Goal: Obtain resource: Obtain resource

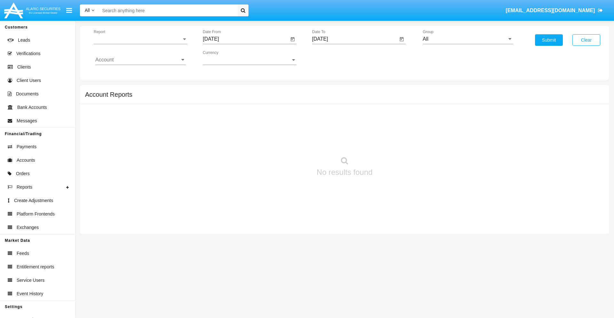
click at [140, 39] on span "Report" at bounding box center [138, 39] width 88 height 6
click at [138, 44] on span "Trades" at bounding box center [140, 43] width 90 height 15
click at [246, 39] on input "[DATE]" at bounding box center [246, 39] width 86 height 6
click at [224, 58] on span "[DATE]" at bounding box center [218, 57] width 14 height 5
click at [285, 141] on div "2025" at bounding box center [285, 142] width 20 height 12
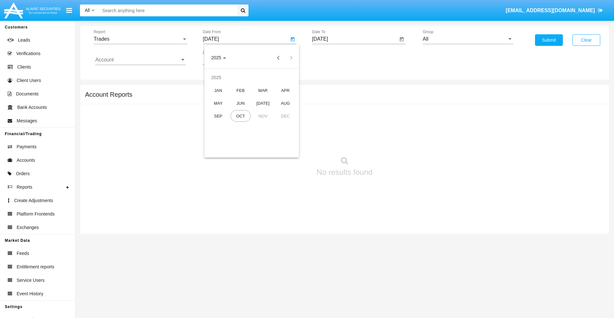
click at [263, 103] on div "[DATE]" at bounding box center [263, 103] width 20 height 12
click at [213, 123] on div "13" at bounding box center [214, 124] width 12 height 12
type input "07/13/25"
click at [355, 39] on input "[DATE]" at bounding box center [355, 39] width 86 height 6
click at [333, 58] on span "[DATE]" at bounding box center [327, 57] width 14 height 5
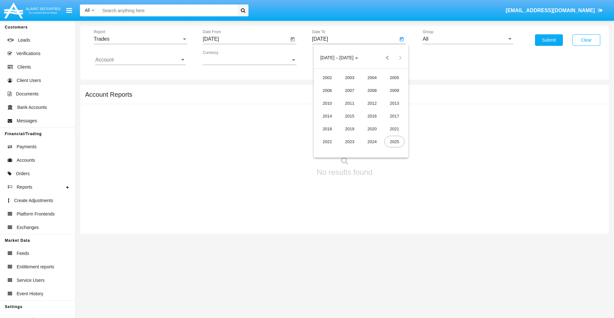
click at [394, 141] on div "2025" at bounding box center [394, 142] width 20 height 12
click at [349, 116] on div "OCT" at bounding box center [350, 116] width 20 height 12
click at [335, 111] on div "13" at bounding box center [336, 111] width 12 height 12
type input "[DATE]"
click at [468, 39] on input "All" at bounding box center [468, 39] width 90 height 6
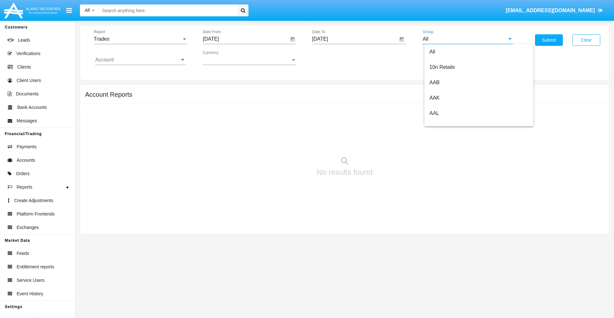
scroll to position [343, 0]
click at [450, 123] on span "Hammer Web Lite" at bounding box center [449, 123] width 41 height 5
type input "Hammer Web Lite"
click at [140, 60] on input "Account" at bounding box center [140, 60] width 90 height 6
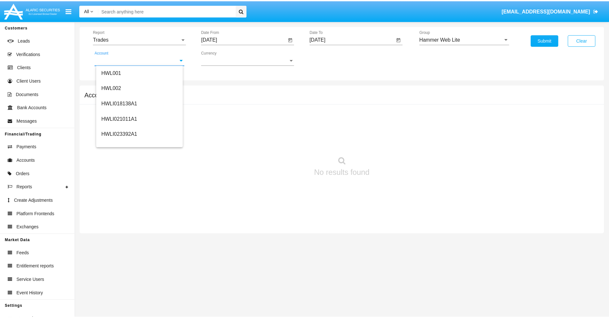
scroll to position [97, 0]
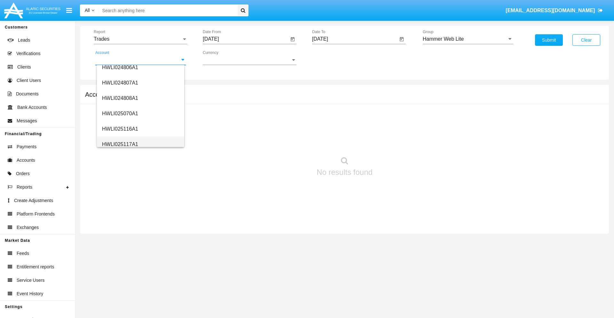
click at [120, 144] on span "HWLI025117A1" at bounding box center [120, 143] width 36 height 5
type input "HWLI025117A1"
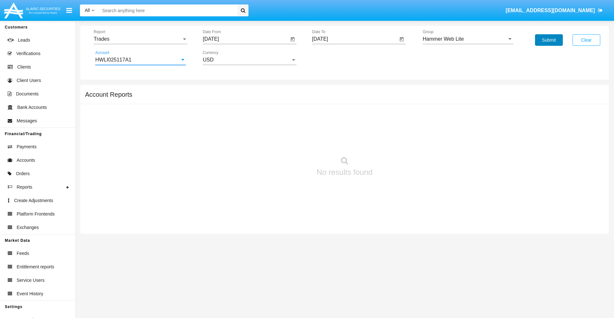
click at [549, 40] on button "Submit" at bounding box center [549, 40] width 28 height 12
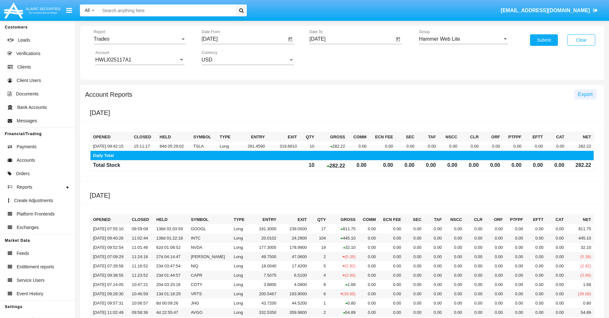
click at [585, 94] on span "Export" at bounding box center [585, 93] width 15 height 5
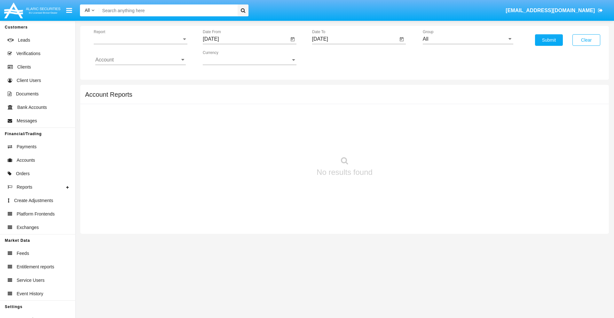
click at [140, 39] on span "Report" at bounding box center [138, 39] width 88 height 6
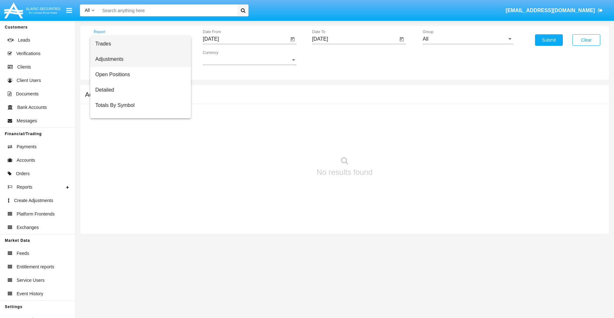
click at [138, 59] on span "Adjustments" at bounding box center [140, 58] width 90 height 15
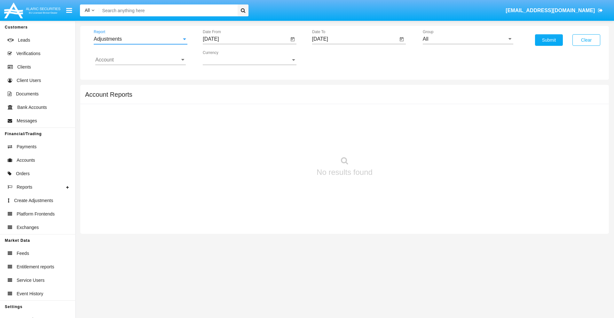
click at [246, 39] on input "[DATE]" at bounding box center [246, 39] width 86 height 6
click at [224, 58] on span "[DATE]" at bounding box center [218, 57] width 14 height 5
click at [285, 141] on div "2025" at bounding box center [285, 142] width 20 height 12
click at [218, 116] on div "SEP" at bounding box center [218, 116] width 20 height 12
click at [290, 111] on div "13" at bounding box center [290, 111] width 12 height 12
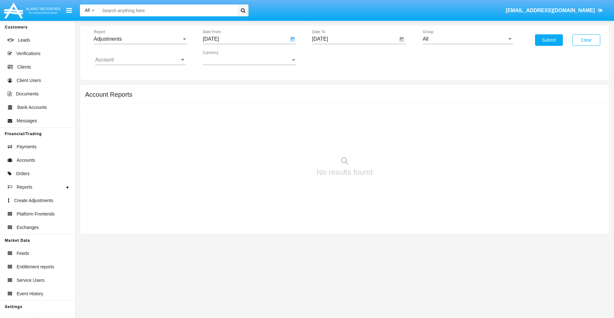
type input "[DATE]"
click at [355, 39] on input "[DATE]" at bounding box center [355, 39] width 86 height 6
click at [333, 58] on span "[DATE]" at bounding box center [327, 57] width 14 height 5
click at [394, 141] on div "2025" at bounding box center [394, 142] width 20 height 12
click at [349, 116] on div "OCT" at bounding box center [350, 116] width 20 height 12
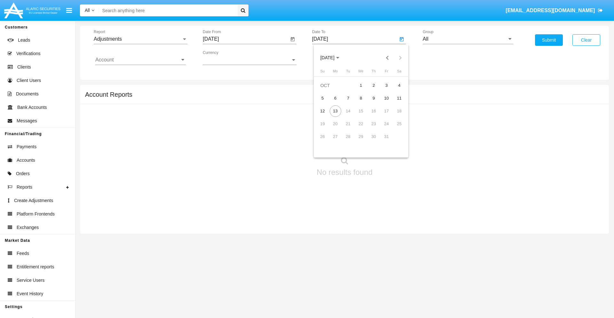
click at [335, 111] on div "13" at bounding box center [336, 111] width 12 height 12
type input "[DATE]"
click at [468, 39] on input "All" at bounding box center [468, 39] width 90 height 6
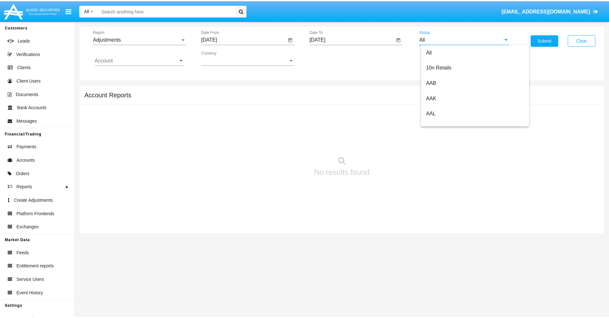
scroll to position [143, 0]
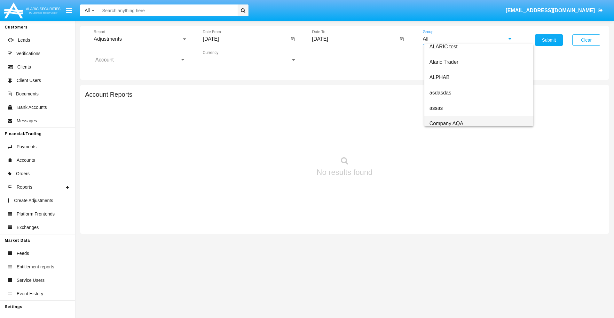
click at [446, 123] on span "Company AQA" at bounding box center [446, 123] width 34 height 5
type input "Company AQA"
click at [140, 60] on input "Account" at bounding box center [140, 60] width 90 height 6
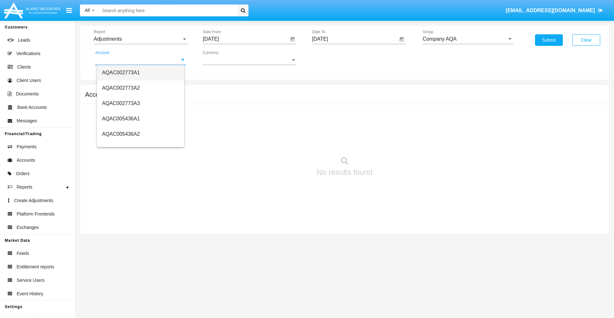
click at [121, 72] on span "AQAC002773A1" at bounding box center [121, 72] width 38 height 5
type input "AQAC002773A1"
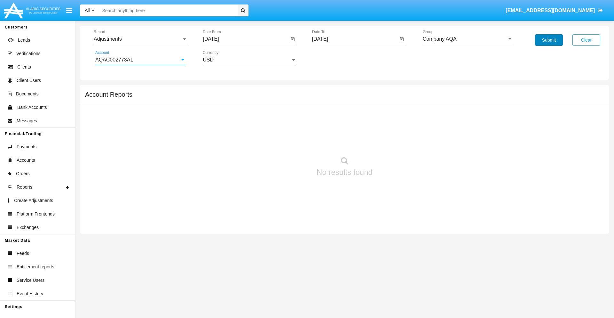
click at [549, 40] on button "Submit" at bounding box center [549, 40] width 28 height 12
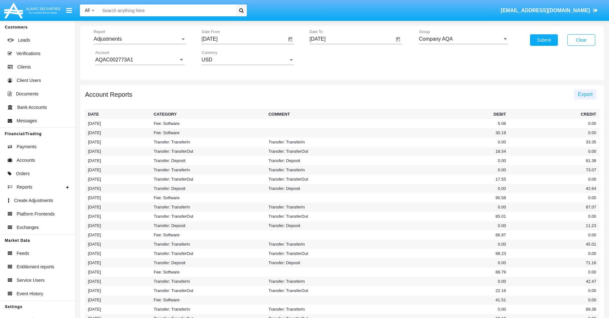
click at [585, 94] on span "Export" at bounding box center [585, 93] width 15 height 5
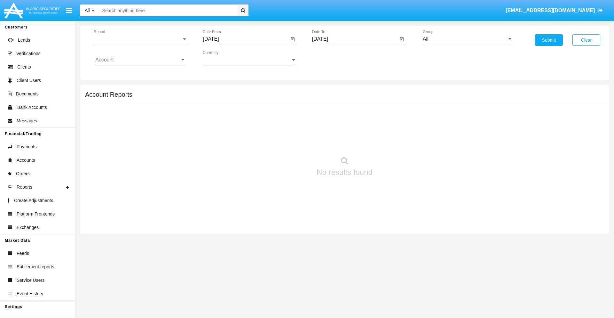
click at [140, 39] on span "Report" at bounding box center [138, 39] width 88 height 6
click at [138, 75] on span "Open Positions" at bounding box center [140, 74] width 90 height 15
click at [246, 39] on input "[DATE]" at bounding box center [246, 39] width 86 height 6
click at [224, 58] on span "[DATE]" at bounding box center [218, 57] width 14 height 5
click at [285, 141] on div "2025" at bounding box center [285, 142] width 20 height 12
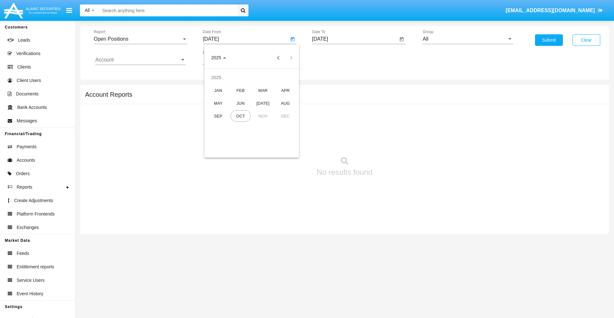
click at [218, 116] on div "SEP" at bounding box center [218, 116] width 20 height 12
click at [290, 111] on div "13" at bounding box center [290, 111] width 12 height 12
type input "[DATE]"
click at [355, 39] on input "[DATE]" at bounding box center [355, 39] width 86 height 6
click at [333, 58] on span "[DATE]" at bounding box center [327, 57] width 14 height 5
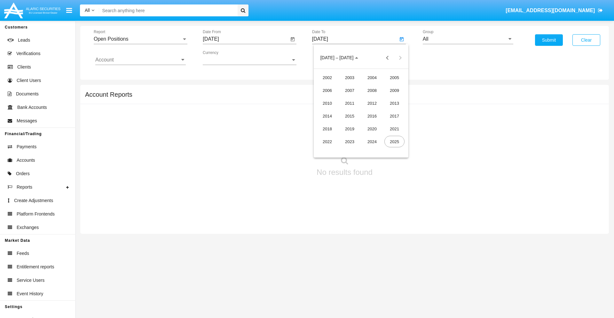
click at [394, 141] on div "2025" at bounding box center [394, 142] width 20 height 12
click at [349, 116] on div "OCT" at bounding box center [350, 116] width 20 height 12
click at [335, 111] on div "13" at bounding box center [336, 111] width 12 height 12
type input "[DATE]"
click at [468, 39] on input "All" at bounding box center [468, 39] width 90 height 6
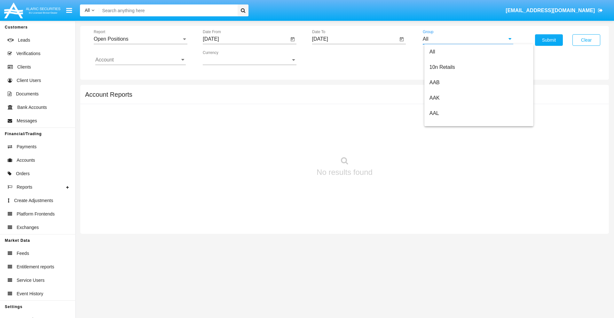
scroll to position [343, 0]
click at [450, 123] on span "Hammer Web Lite" at bounding box center [449, 123] width 41 height 5
type input "Hammer Web Lite"
click at [140, 60] on input "Account" at bounding box center [140, 60] width 90 height 6
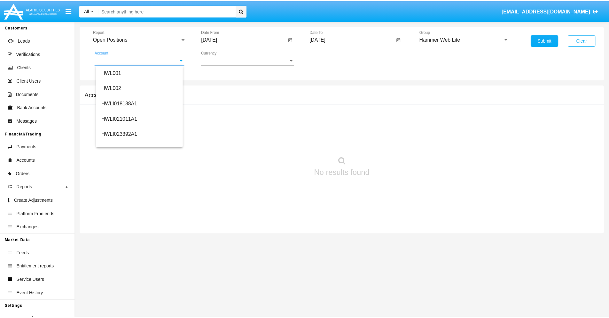
scroll to position [97, 0]
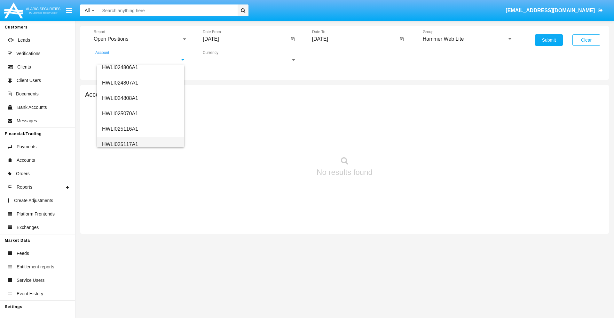
click at [120, 144] on span "HWLI025117A1" at bounding box center [120, 143] width 36 height 5
type input "HWLI025117A1"
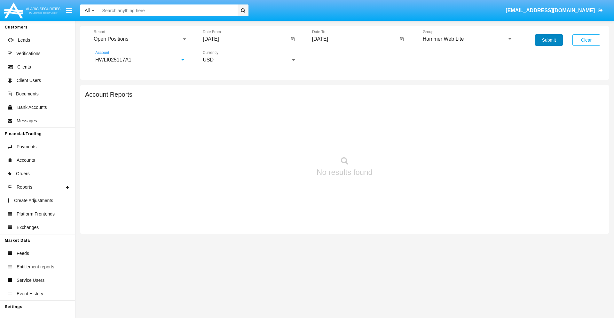
click at [549, 40] on button "Submit" at bounding box center [549, 40] width 28 height 12
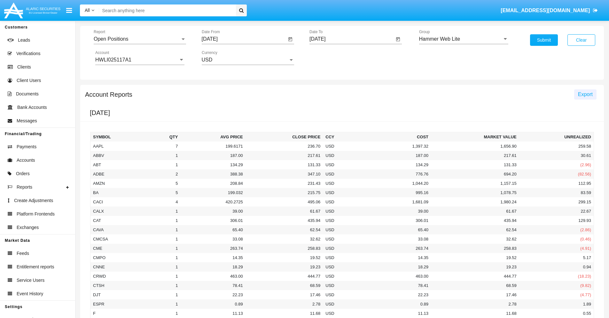
click at [585, 94] on span "Export" at bounding box center [585, 93] width 15 height 5
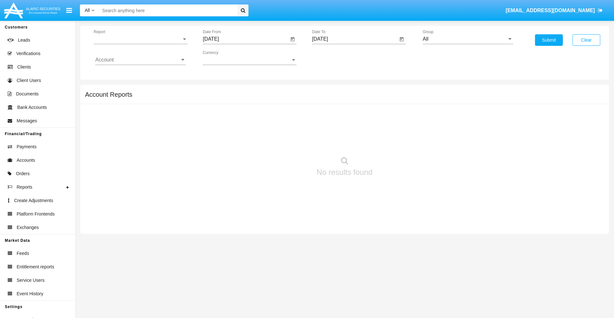
click at [140, 39] on span "Report" at bounding box center [138, 39] width 88 height 6
click at [138, 90] on span "Detailed" at bounding box center [140, 89] width 90 height 15
click at [246, 39] on input "[DATE]" at bounding box center [246, 39] width 86 height 6
click at [224, 58] on span "[DATE]" at bounding box center [218, 57] width 14 height 5
click at [285, 141] on div "2025" at bounding box center [285, 142] width 20 height 12
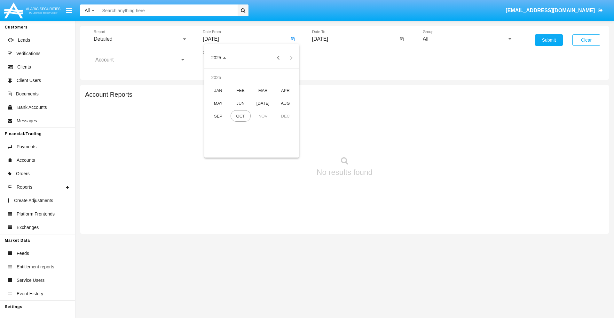
click at [240, 116] on div "OCT" at bounding box center [241, 116] width 20 height 12
click at [277, 85] on div "3" at bounding box center [277, 86] width 12 height 12
type input "[DATE]"
click at [355, 39] on input "[DATE]" at bounding box center [355, 39] width 86 height 6
click at [333, 58] on span "[DATE]" at bounding box center [327, 57] width 14 height 5
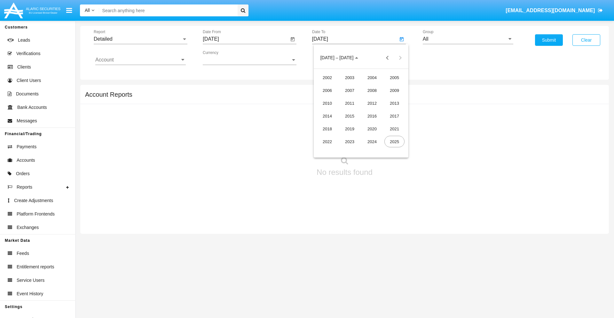
click at [394, 141] on div "2025" at bounding box center [394, 142] width 20 height 12
click at [349, 116] on div "OCT" at bounding box center [350, 116] width 20 height 12
click at [335, 111] on div "13" at bounding box center [336, 111] width 12 height 12
type input "[DATE]"
click at [468, 39] on input "All" at bounding box center [468, 39] width 90 height 6
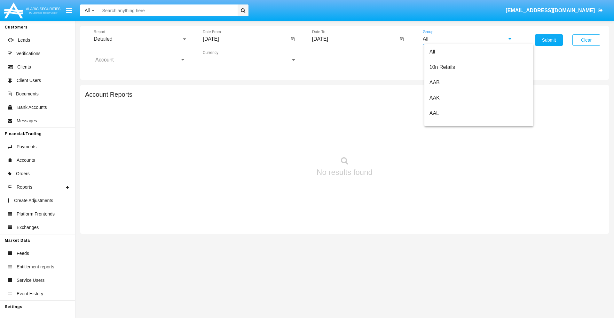
scroll to position [343, 0]
click at [450, 123] on span "Hammer Web Lite" at bounding box center [449, 123] width 41 height 5
type input "Hammer Web Lite"
click at [140, 60] on input "Account" at bounding box center [140, 60] width 90 height 6
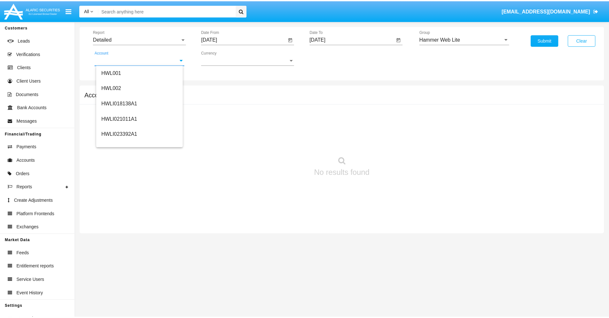
scroll to position [97, 0]
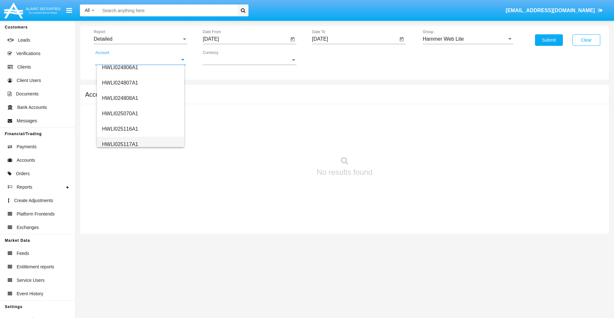
click at [120, 144] on span "HWLI025117A1" at bounding box center [120, 143] width 36 height 5
type input "HWLI025117A1"
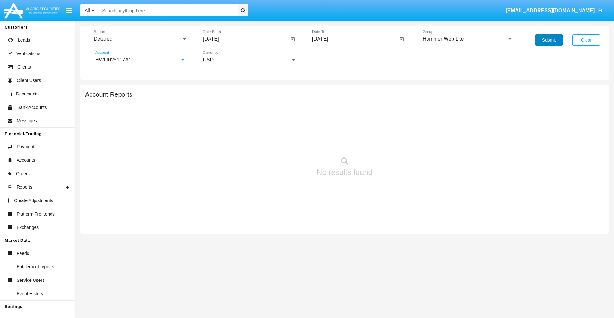
click at [549, 40] on button "Submit" at bounding box center [549, 40] width 28 height 12
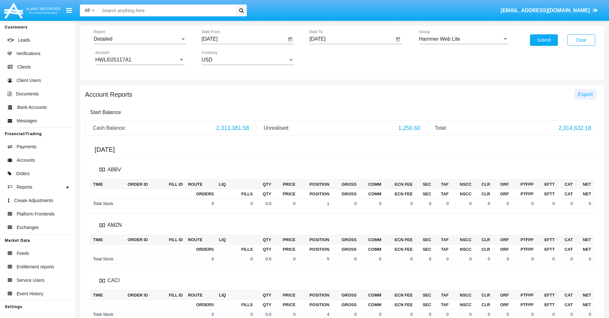
click at [585, 94] on span "Export" at bounding box center [585, 93] width 15 height 5
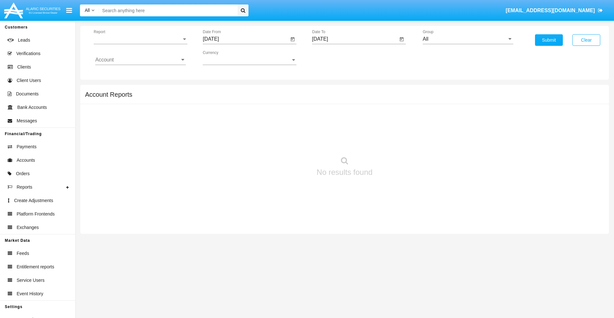
click at [140, 39] on span "Report" at bounding box center [138, 39] width 88 height 6
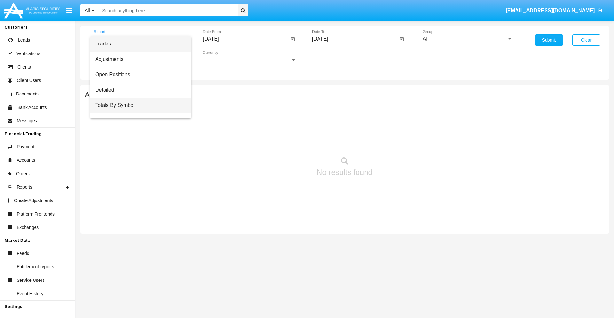
click at [138, 105] on span "Totals By Symbol" at bounding box center [140, 105] width 90 height 15
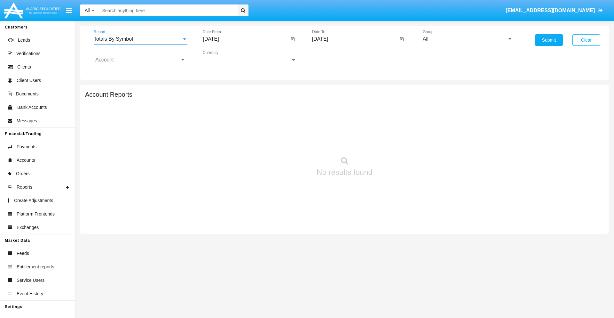
click at [246, 39] on input "[DATE]" at bounding box center [246, 39] width 86 height 6
click at [224, 58] on span "[DATE]" at bounding box center [218, 57] width 14 height 5
click at [285, 141] on div "2025" at bounding box center [285, 142] width 20 height 12
click at [218, 116] on div "SEP" at bounding box center [218, 116] width 20 height 12
click at [290, 111] on div "13" at bounding box center [290, 111] width 12 height 12
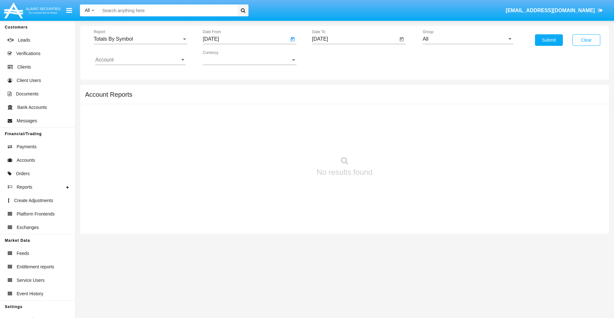
type input "[DATE]"
click at [355, 39] on input "[DATE]" at bounding box center [355, 39] width 86 height 6
click at [333, 58] on span "[DATE]" at bounding box center [327, 57] width 14 height 5
click at [394, 141] on div "2025" at bounding box center [394, 142] width 20 height 12
click at [349, 116] on div "OCT" at bounding box center [350, 116] width 20 height 12
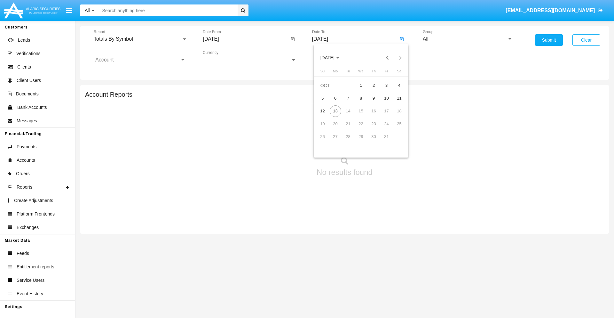
click at [335, 111] on div "13" at bounding box center [336, 111] width 12 height 12
type input "[DATE]"
click at [468, 39] on input "All" at bounding box center [468, 39] width 90 height 6
type input "Hammer Web Lite"
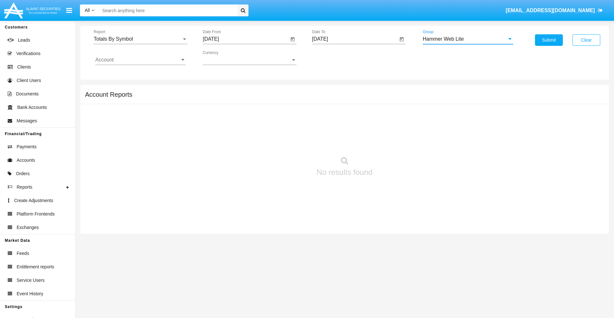
click at [140, 60] on input "Account" at bounding box center [140, 60] width 90 height 6
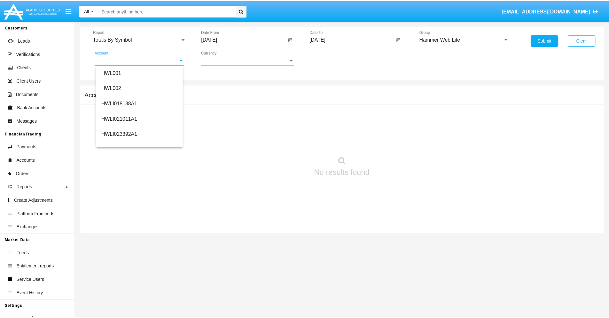
scroll to position [97, 0]
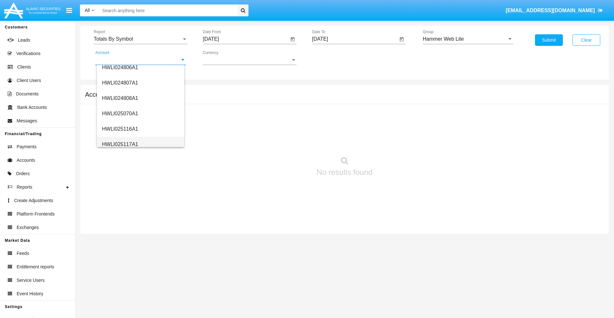
click at [120, 144] on span "HWLI025117A1" at bounding box center [120, 143] width 36 height 5
type input "HWLI025117A1"
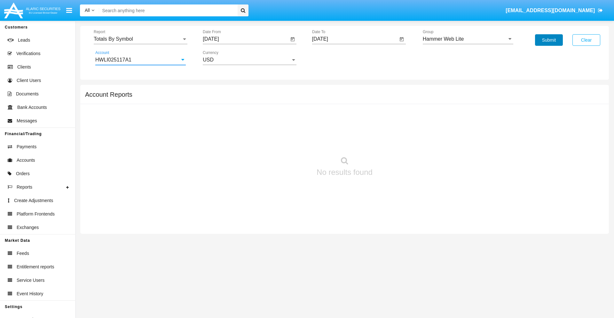
click at [549, 40] on button "Submit" at bounding box center [549, 40] width 28 height 12
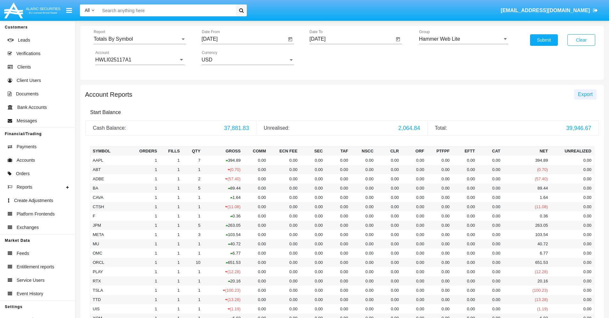
click at [585, 94] on span "Export" at bounding box center [585, 93] width 15 height 5
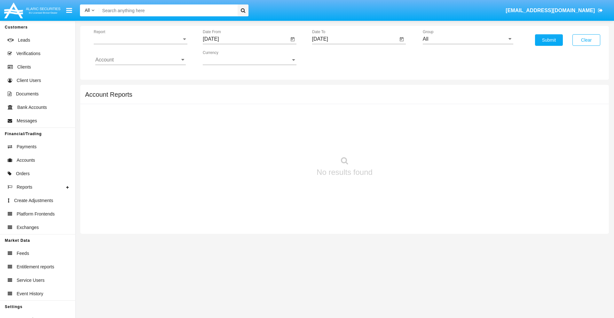
click at [140, 39] on span "Report" at bounding box center [138, 39] width 88 height 6
click at [138, 110] on span "Totals By Date" at bounding box center [140, 110] width 90 height 15
click at [246, 39] on input "[DATE]" at bounding box center [246, 39] width 86 height 6
click at [224, 58] on span "[DATE]" at bounding box center [218, 57] width 14 height 5
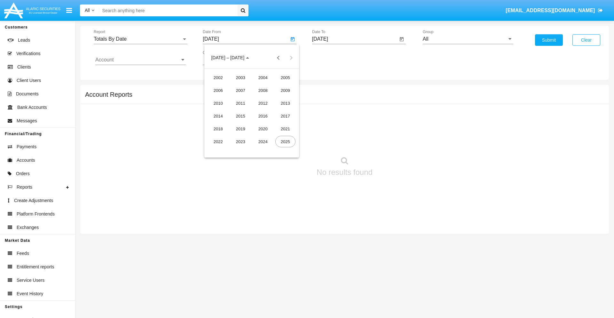
click at [285, 141] on div "2025" at bounding box center [285, 142] width 20 height 12
click at [218, 116] on div "SEP" at bounding box center [218, 116] width 20 height 12
click at [213, 149] on div "28" at bounding box center [214, 150] width 12 height 12
type input "[DATE]"
click at [355, 39] on input "[DATE]" at bounding box center [355, 39] width 86 height 6
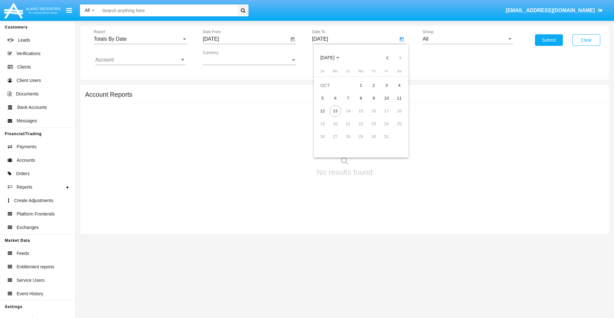
click at [333, 58] on span "[DATE]" at bounding box center [327, 57] width 14 height 5
click at [394, 141] on div "2025" at bounding box center [394, 142] width 20 height 12
click at [349, 116] on div "OCT" at bounding box center [350, 116] width 20 height 12
click at [335, 111] on div "13" at bounding box center [336, 111] width 12 height 12
type input "[DATE]"
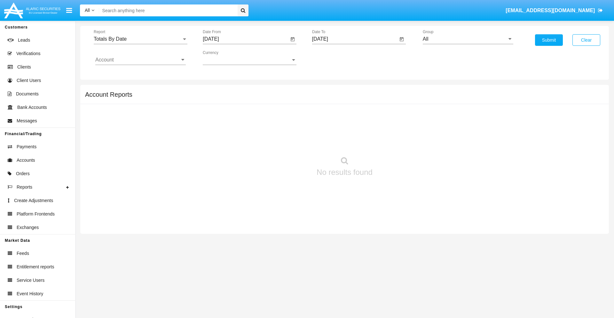
click at [468, 39] on input "All" at bounding box center [468, 39] width 90 height 6
click at [450, 123] on span "Hammer Web Lite" at bounding box center [449, 123] width 41 height 5
type input "Hammer Web Lite"
click at [140, 60] on input "Account" at bounding box center [140, 60] width 90 height 6
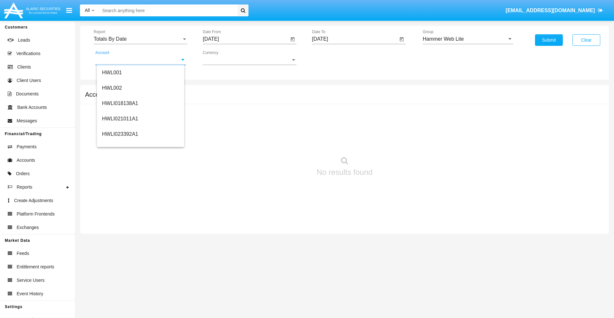
click at [120, 239] on span "HWLI025117A1" at bounding box center [120, 241] width 36 height 5
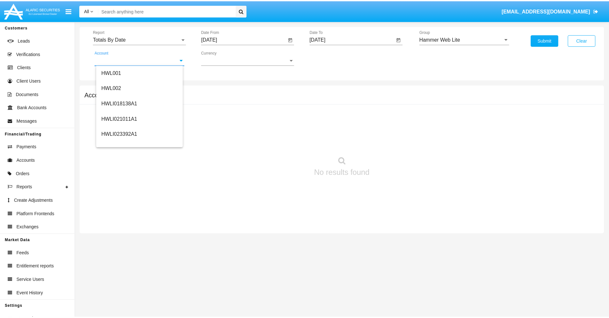
scroll to position [0, 0]
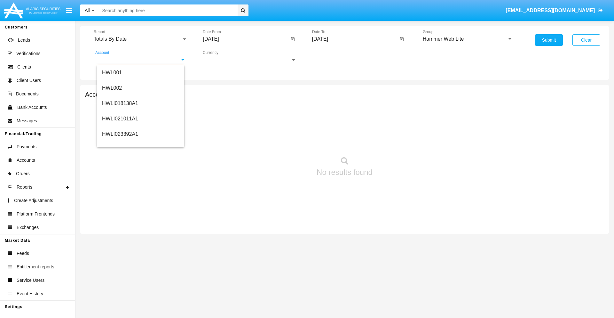
type input "HWLI025117A1"
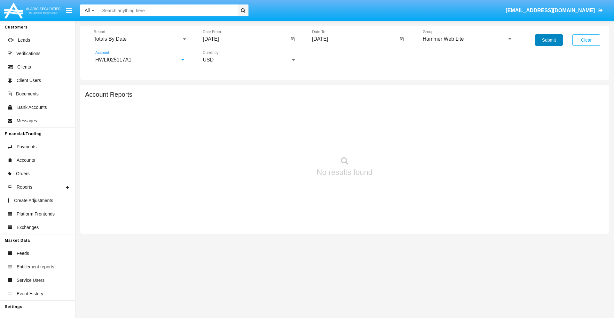
click at [549, 40] on button "Submit" at bounding box center [549, 40] width 28 height 12
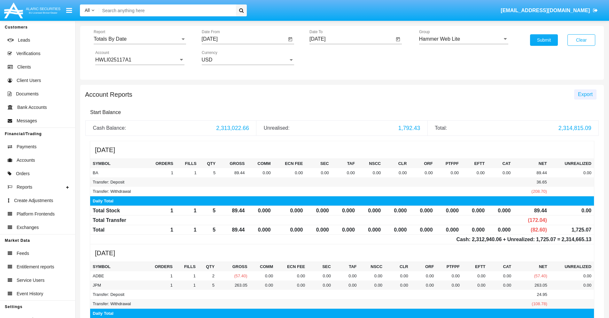
click at [585, 94] on span "Export" at bounding box center [585, 93] width 15 height 5
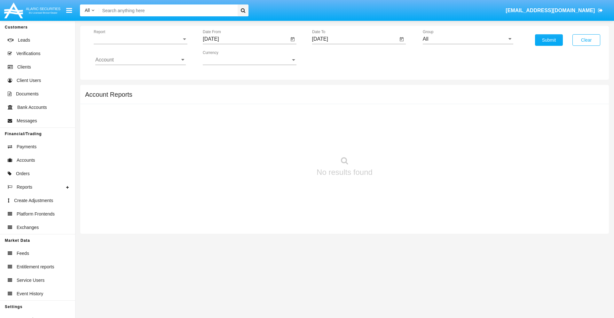
click at [140, 39] on span "Report" at bounding box center [138, 39] width 88 height 6
click at [138, 128] on span "Summary By Date" at bounding box center [140, 135] width 90 height 15
click at [246, 39] on input "[DATE]" at bounding box center [246, 39] width 86 height 6
click at [224, 58] on span "[DATE]" at bounding box center [218, 57] width 14 height 5
click at [285, 141] on div "2025" at bounding box center [285, 142] width 20 height 12
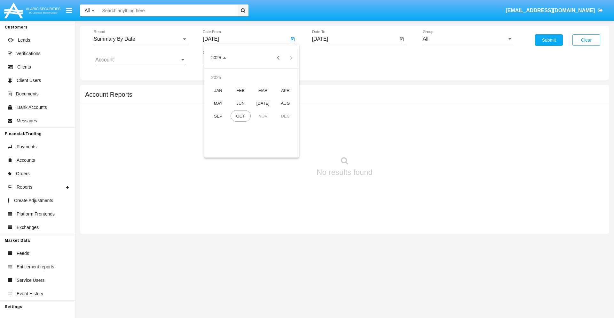
click at [218, 116] on div "SEP" at bounding box center [218, 116] width 20 height 12
click at [213, 149] on div "28" at bounding box center [214, 150] width 12 height 12
type input "[DATE]"
click at [355, 39] on input "[DATE]" at bounding box center [355, 39] width 86 height 6
click at [333, 58] on span "[DATE]" at bounding box center [327, 57] width 14 height 5
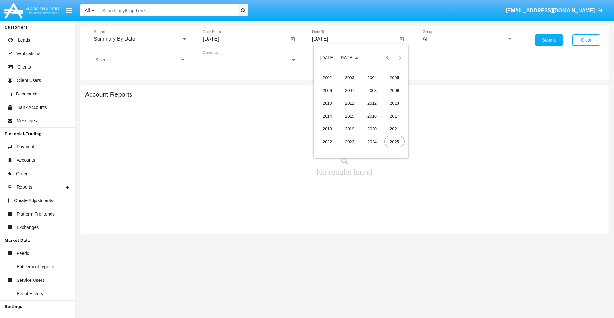
click at [394, 141] on div "2025" at bounding box center [394, 142] width 20 height 12
click at [349, 116] on div "OCT" at bounding box center [350, 116] width 20 height 12
click at [335, 111] on div "13" at bounding box center [336, 111] width 12 height 12
type input "10/13/25"
click at [468, 39] on input "All" at bounding box center [468, 39] width 90 height 6
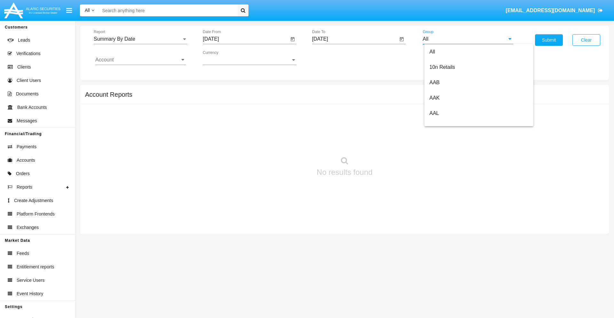
scroll to position [343, 0]
click at [450, 123] on span "Hammer Web Lite" at bounding box center [449, 123] width 41 height 5
type input "Hammer Web Lite"
click at [140, 60] on input "Account" at bounding box center [140, 60] width 90 height 6
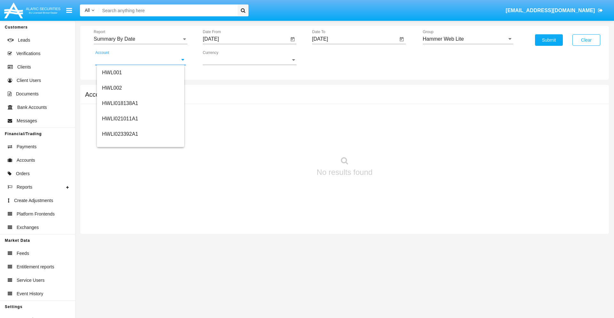
scroll to position [97, 0]
click at [120, 144] on span "HWLI025117A1" at bounding box center [120, 143] width 36 height 5
type input "HWLI025117A1"
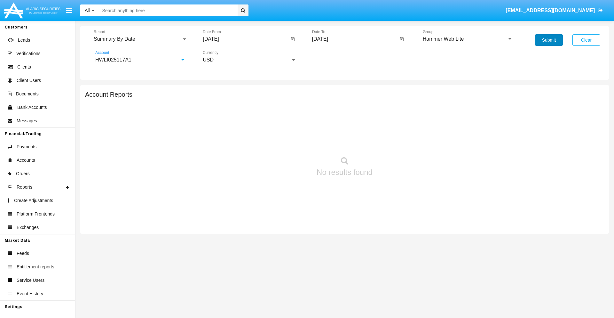
click at [549, 40] on button "Submit" at bounding box center [549, 40] width 28 height 12
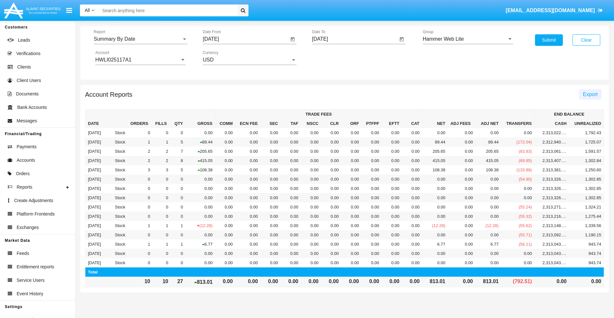
click at [590, 94] on span "Export" at bounding box center [590, 93] width 15 height 5
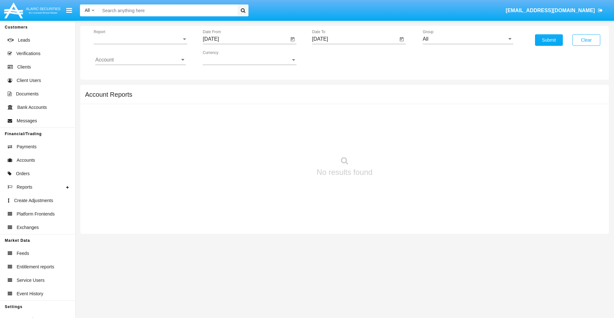
click at [140, 39] on span "Report" at bounding box center [138, 39] width 88 height 6
click at [138, 110] on span "Fees By Destination" at bounding box center [140, 110] width 90 height 15
click at [246, 39] on input "[DATE]" at bounding box center [246, 39] width 86 height 6
click at [224, 58] on span "[DATE]" at bounding box center [218, 57] width 14 height 5
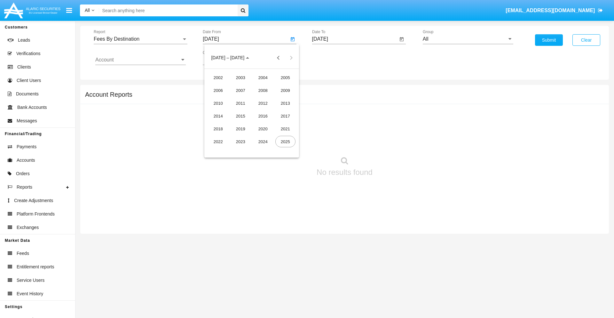
click at [285, 141] on div "2025" at bounding box center [285, 142] width 20 height 12
click at [263, 103] on div "[DATE]" at bounding box center [263, 103] width 20 height 12
click at [213, 123] on div "13" at bounding box center [214, 124] width 12 height 12
type input "07/13/25"
click at [355, 39] on input "[DATE]" at bounding box center [355, 39] width 86 height 6
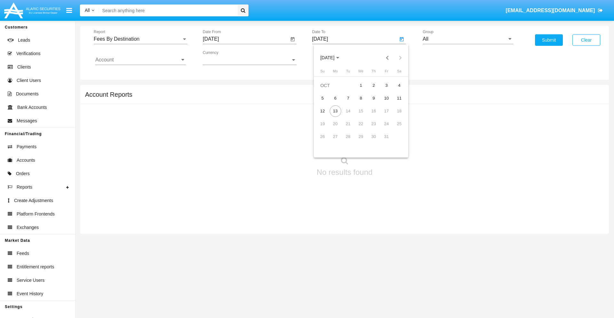
click at [333, 58] on span "[DATE]" at bounding box center [327, 57] width 14 height 5
click at [394, 141] on div "2025" at bounding box center [394, 142] width 20 height 12
click at [349, 116] on div "OCT" at bounding box center [350, 116] width 20 height 12
click at [335, 111] on div "13" at bounding box center [336, 111] width 12 height 12
type input "10/13/25"
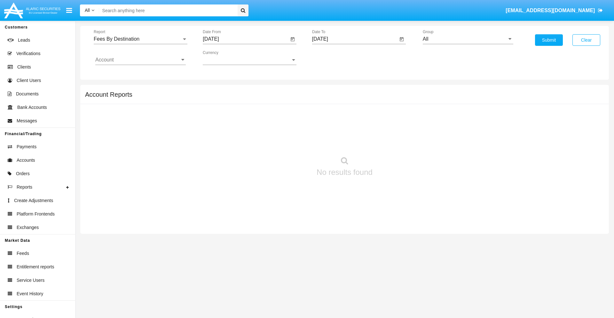
click at [468, 39] on input "All" at bounding box center [468, 39] width 90 height 6
click at [450, 123] on span "Hammer Web Lite" at bounding box center [449, 123] width 41 height 5
type input "Hammer Web Lite"
click at [140, 60] on input "Account" at bounding box center [140, 60] width 90 height 6
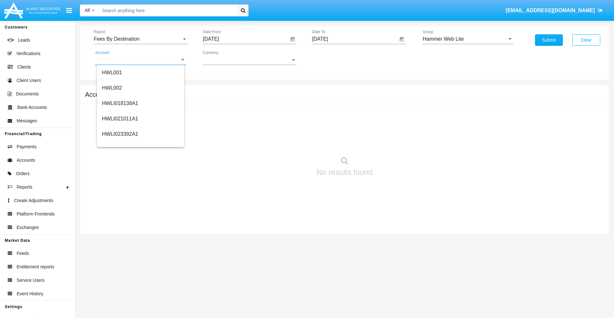
scroll to position [97, 0]
click at [120, 144] on span "HWLI025117A1" at bounding box center [120, 143] width 36 height 5
type input "HWLI025117A1"
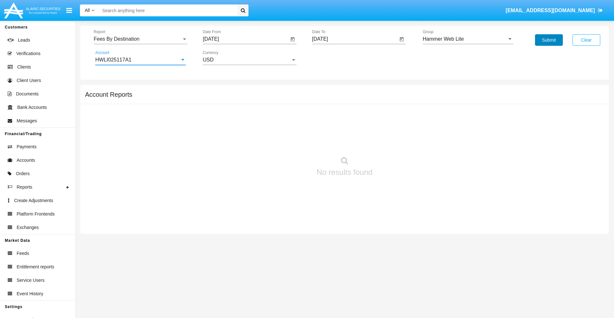
click at [549, 40] on button "Submit" at bounding box center [549, 40] width 28 height 12
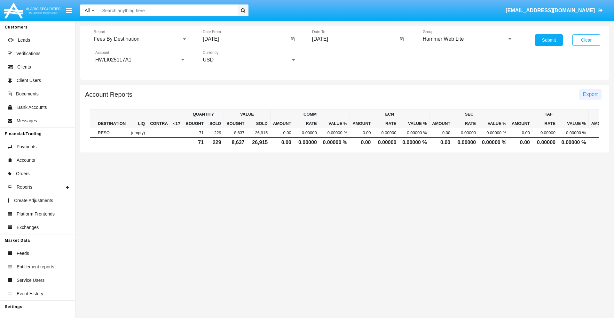
click at [590, 94] on span "Export" at bounding box center [590, 93] width 15 height 5
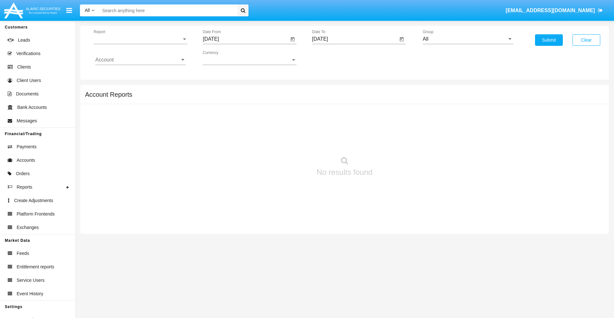
click at [140, 39] on span "Report" at bounding box center [138, 39] width 88 height 6
click at [138, 44] on span "Trades" at bounding box center [140, 43] width 90 height 15
click at [246, 39] on input "[DATE]" at bounding box center [246, 39] width 86 height 6
click at [224, 58] on span "[DATE]" at bounding box center [218, 57] width 14 height 5
click at [240, 129] on div "2019" at bounding box center [241, 129] width 20 height 12
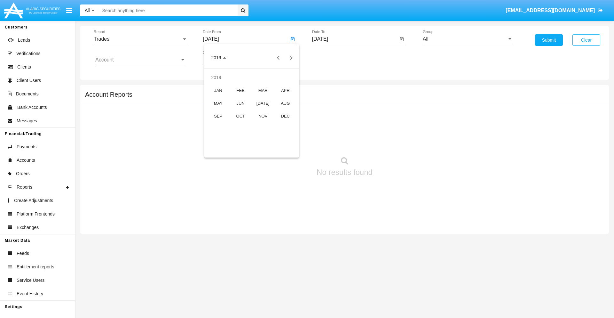
click at [218, 90] on div "JAN" at bounding box center [218, 90] width 20 height 12
click at [239, 98] on div "1" at bounding box center [239, 98] width 12 height 12
type input "[DATE]"
click at [355, 39] on input "[DATE]" at bounding box center [355, 39] width 86 height 6
click at [333, 58] on span "[DATE]" at bounding box center [327, 57] width 14 height 5
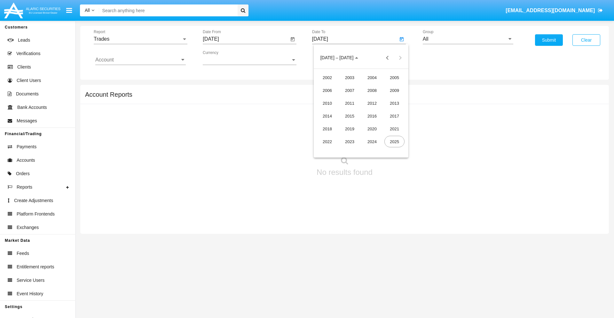
click at [349, 129] on div "2019" at bounding box center [350, 129] width 20 height 12
click at [327, 90] on div "JAN" at bounding box center [327, 90] width 20 height 12
click at [348, 98] on div "1" at bounding box center [348, 98] width 12 height 12
type input "[DATE]"
click at [140, 60] on input "Account" at bounding box center [140, 60] width 90 height 6
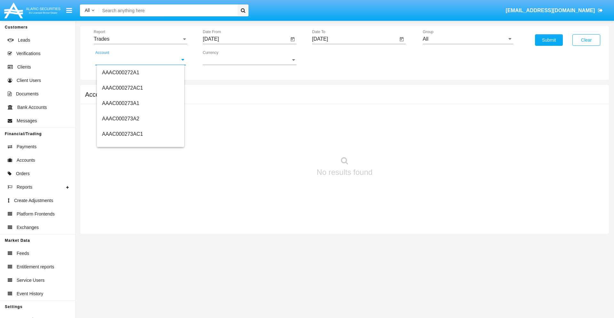
scroll to position [82669, 0]
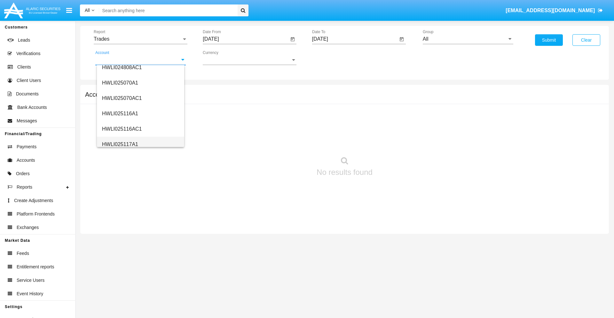
click at [120, 144] on span "HWLI025117A1" at bounding box center [120, 143] width 36 height 5
type input "HWLI025117A1"
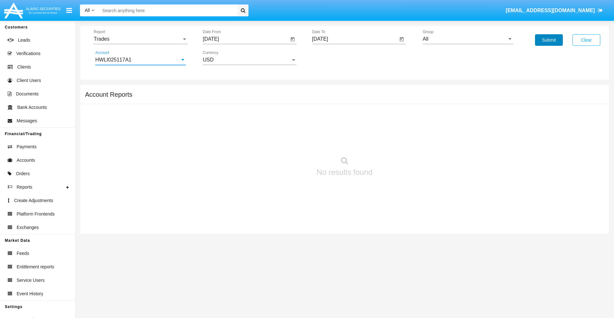
click at [549, 40] on button "Submit" at bounding box center [549, 40] width 28 height 12
click at [140, 39] on span "Report" at bounding box center [138, 39] width 88 height 6
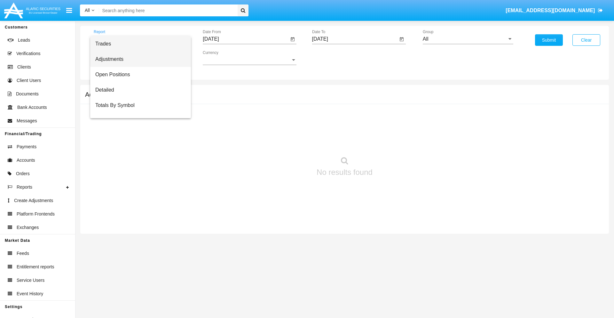
click at [138, 59] on span "Adjustments" at bounding box center [140, 58] width 90 height 15
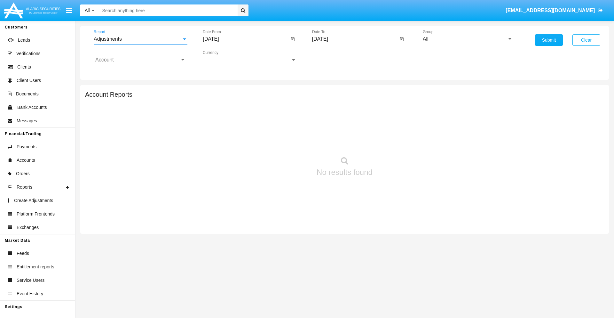
click at [246, 39] on input "[DATE]" at bounding box center [246, 39] width 86 height 6
click at [224, 58] on span "[DATE]" at bounding box center [218, 57] width 14 height 5
click at [240, 129] on div "2019" at bounding box center [241, 129] width 20 height 12
click at [218, 90] on div "JAN" at bounding box center [218, 90] width 20 height 12
click at [239, 98] on div "1" at bounding box center [239, 98] width 12 height 12
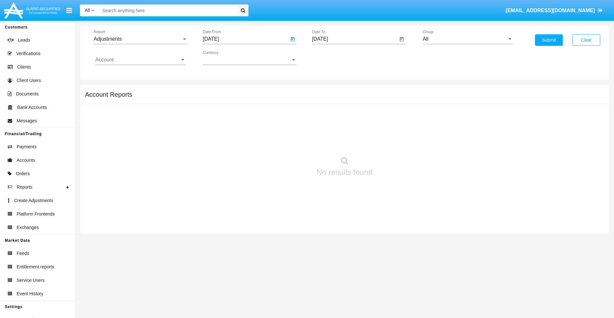
type input "[DATE]"
click at [355, 39] on input "[DATE]" at bounding box center [355, 39] width 86 height 6
click at [333, 58] on span "[DATE]" at bounding box center [327, 57] width 14 height 5
click at [349, 129] on div "2019" at bounding box center [350, 129] width 20 height 12
click at [327, 90] on div "JAN" at bounding box center [327, 90] width 20 height 12
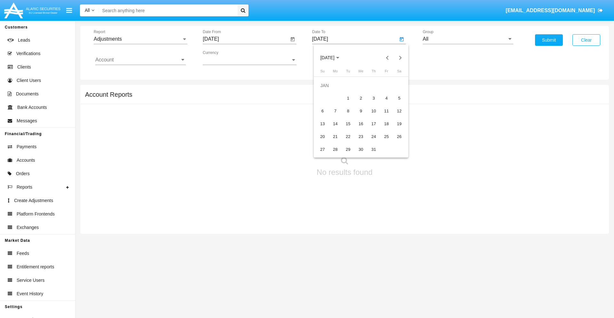
click at [348, 98] on div "1" at bounding box center [348, 98] width 12 height 12
type input "[DATE]"
click at [140, 60] on input "Account" at bounding box center [140, 60] width 90 height 6
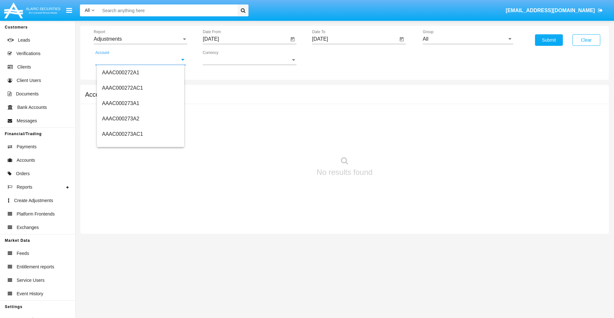
scroll to position [82669, 0]
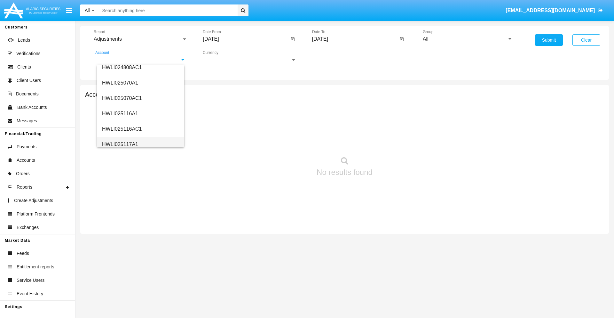
click at [120, 144] on span "HWLI025117A1" at bounding box center [120, 143] width 36 height 5
type input "HWLI025117A1"
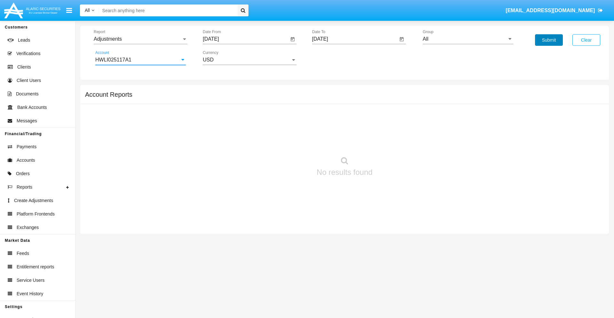
click at [549, 40] on button "Submit" at bounding box center [549, 40] width 28 height 12
click at [140, 39] on span "Report" at bounding box center [138, 39] width 88 height 6
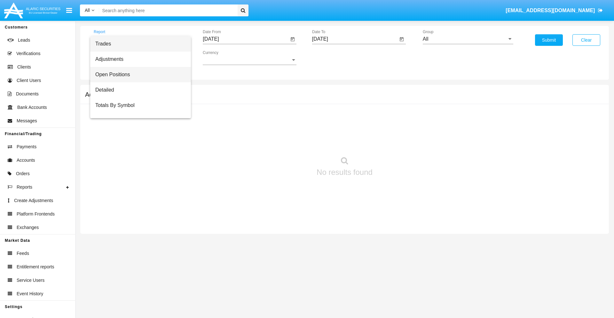
click at [138, 75] on span "Open Positions" at bounding box center [140, 74] width 90 height 15
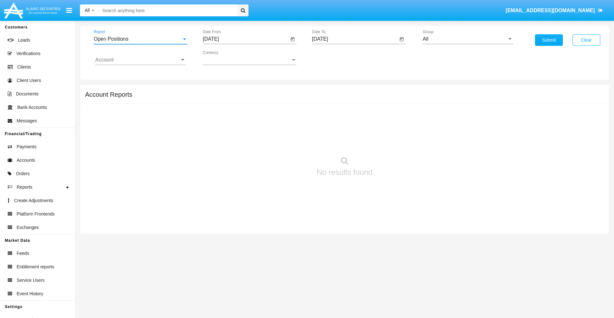
click at [246, 39] on input "[DATE]" at bounding box center [246, 39] width 86 height 6
click at [224, 58] on span "[DATE]" at bounding box center [218, 57] width 14 height 5
click at [240, 129] on div "2019" at bounding box center [241, 129] width 20 height 12
click at [218, 90] on div "JAN" at bounding box center [218, 90] width 20 height 12
click at [239, 98] on div "1" at bounding box center [239, 98] width 12 height 12
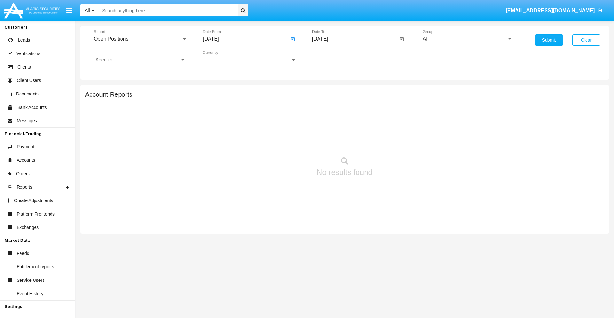
type input "[DATE]"
click at [355, 39] on input "[DATE]" at bounding box center [355, 39] width 86 height 6
click at [333, 58] on span "[DATE]" at bounding box center [327, 57] width 14 height 5
click at [349, 129] on div "2019" at bounding box center [350, 129] width 20 height 12
click at [327, 90] on div "JAN" at bounding box center [327, 90] width 20 height 12
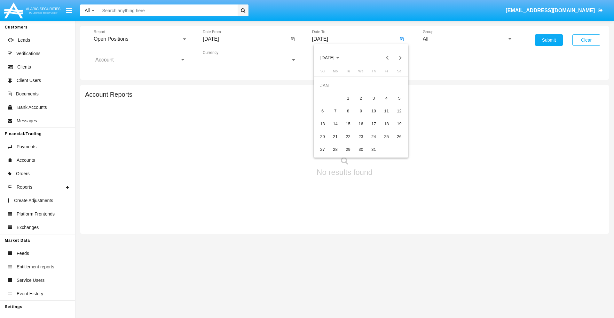
click at [348, 98] on div "1" at bounding box center [348, 98] width 12 height 12
type input "[DATE]"
click at [140, 60] on input "Account" at bounding box center [140, 60] width 90 height 6
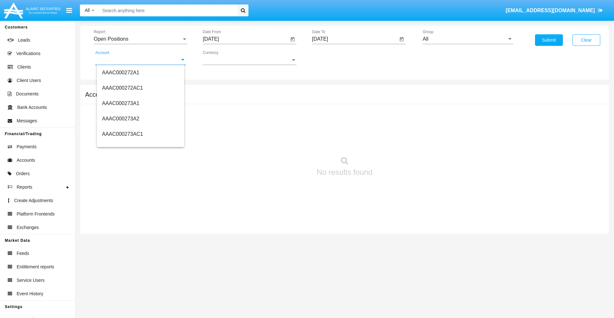
scroll to position [82669, 0]
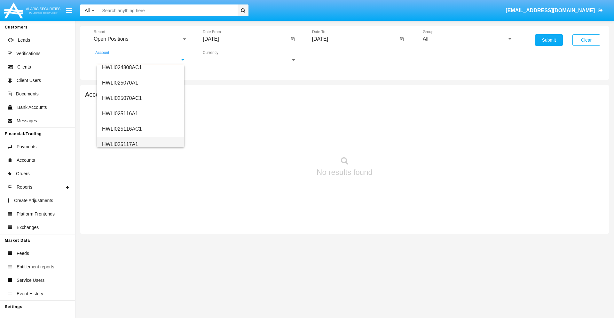
click at [120, 144] on span "HWLI025117A1" at bounding box center [120, 143] width 36 height 5
type input "HWLI025117A1"
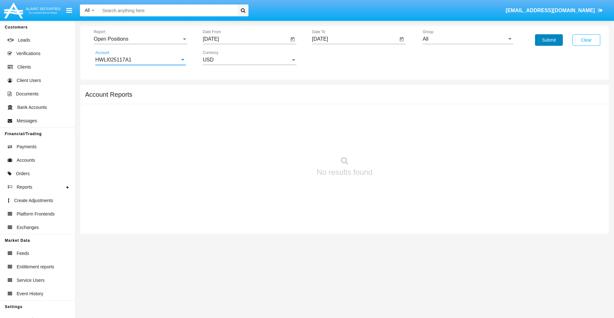
click at [549, 40] on button "Submit" at bounding box center [549, 40] width 28 height 12
click at [140, 39] on span "Report" at bounding box center [138, 39] width 88 height 6
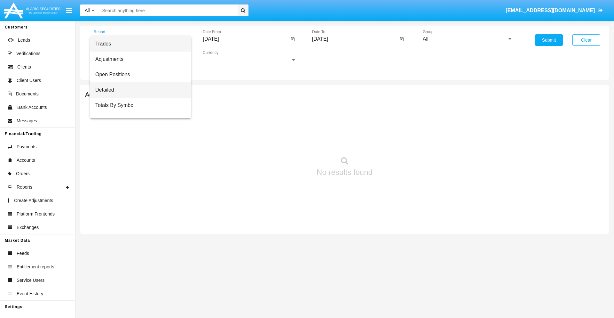
click at [138, 90] on span "Detailed" at bounding box center [140, 89] width 90 height 15
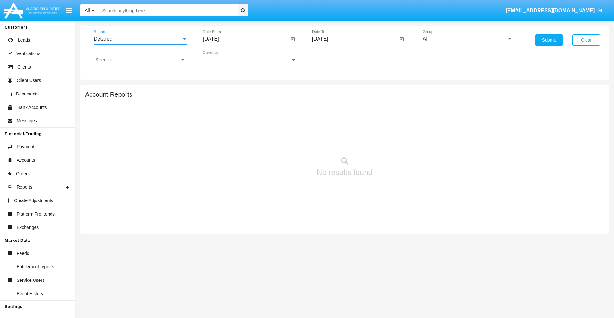
click at [246, 39] on input "[DATE]" at bounding box center [246, 39] width 86 height 6
click at [224, 58] on span "[DATE]" at bounding box center [218, 57] width 14 height 5
click at [240, 129] on div "2019" at bounding box center [241, 129] width 20 height 12
click at [218, 90] on div "JAN" at bounding box center [218, 90] width 20 height 12
click at [239, 98] on div "1" at bounding box center [239, 98] width 12 height 12
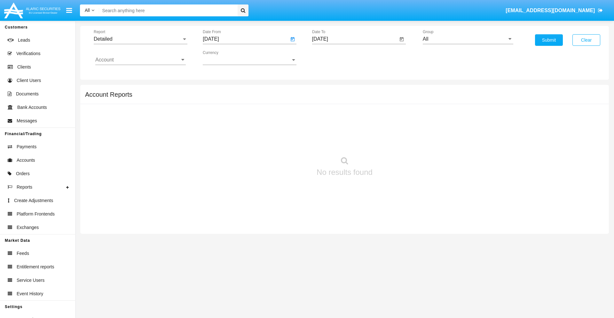
type input "[DATE]"
click at [355, 39] on input "[DATE]" at bounding box center [355, 39] width 86 height 6
click at [333, 58] on span "[DATE]" at bounding box center [327, 57] width 14 height 5
click at [349, 129] on div "2019" at bounding box center [350, 129] width 20 height 12
click at [327, 90] on div "JAN" at bounding box center [327, 90] width 20 height 12
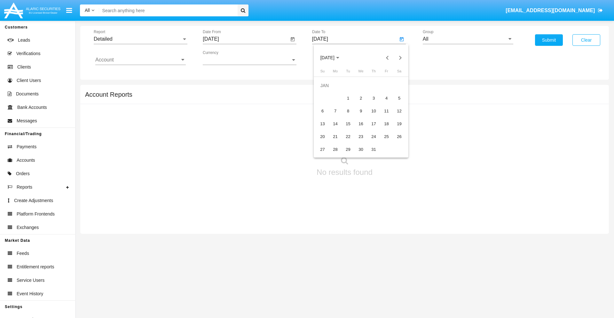
click at [348, 98] on div "1" at bounding box center [348, 98] width 12 height 12
type input "[DATE]"
click at [140, 60] on input "Account" at bounding box center [140, 60] width 90 height 6
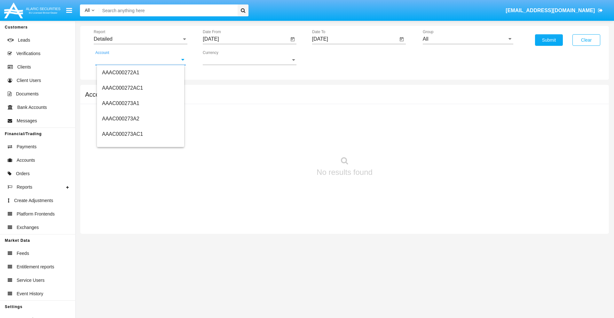
scroll to position [82669, 0]
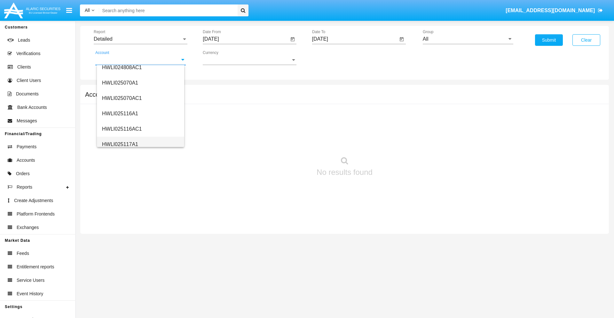
click at [120, 144] on span "HWLI025117A1" at bounding box center [120, 143] width 36 height 5
type input "HWLI025117A1"
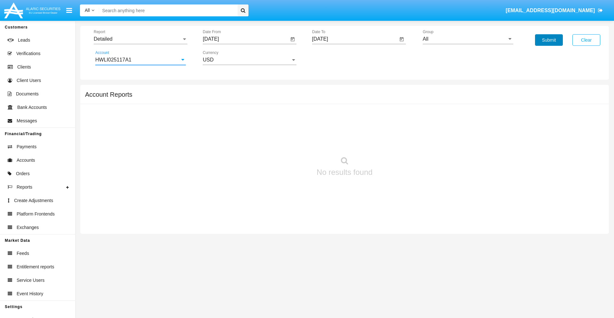
click at [549, 40] on button "Submit" at bounding box center [549, 40] width 28 height 12
click at [140, 39] on span "Report" at bounding box center [138, 39] width 88 height 6
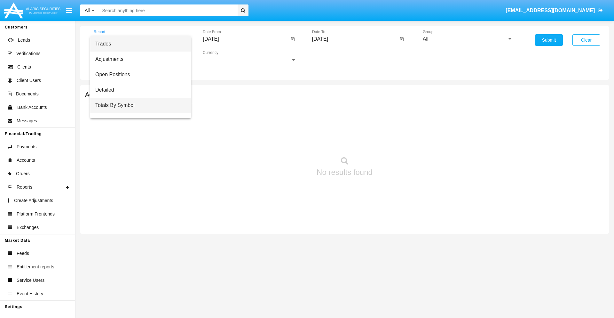
click at [138, 105] on span "Totals By Symbol" at bounding box center [140, 105] width 90 height 15
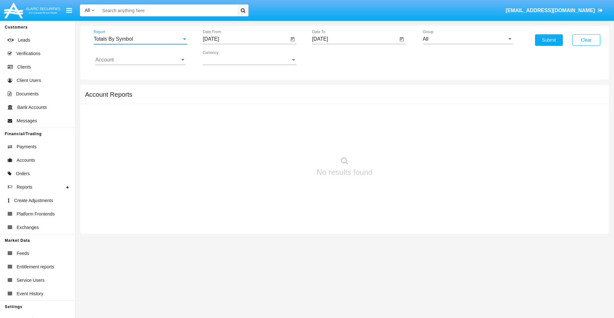
click at [246, 39] on input "[DATE]" at bounding box center [246, 39] width 86 height 6
click at [224, 58] on span "[DATE]" at bounding box center [218, 57] width 14 height 5
click at [240, 129] on div "2019" at bounding box center [241, 129] width 20 height 12
click at [218, 90] on div "JAN" at bounding box center [218, 90] width 20 height 12
click at [239, 98] on div "1" at bounding box center [239, 98] width 12 height 12
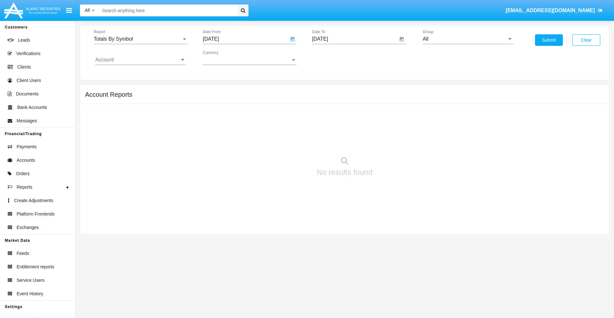
type input "[DATE]"
click at [355, 39] on input "[DATE]" at bounding box center [355, 39] width 86 height 6
click at [333, 58] on span "[DATE]" at bounding box center [327, 57] width 14 height 5
click at [349, 129] on div "2019" at bounding box center [350, 129] width 20 height 12
click at [327, 90] on div "JAN" at bounding box center [327, 90] width 20 height 12
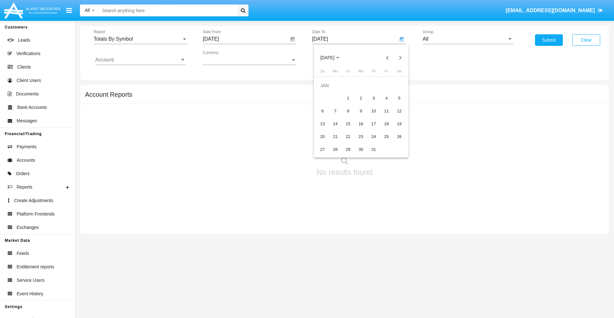
click at [348, 98] on div "1" at bounding box center [348, 98] width 12 height 12
type input "[DATE]"
click at [140, 60] on input "Account" at bounding box center [140, 60] width 90 height 6
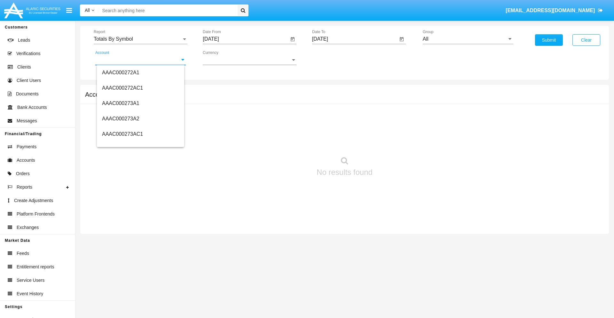
scroll to position [82669, 0]
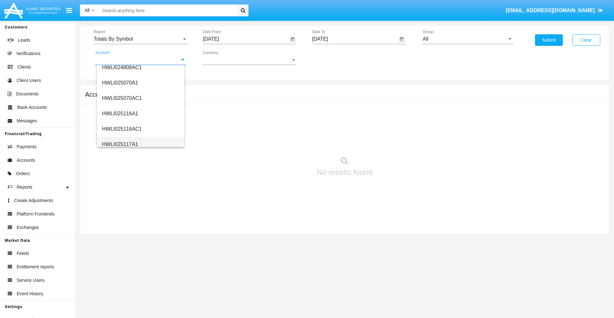
click at [120, 144] on span "HWLI025117A1" at bounding box center [120, 143] width 36 height 5
type input "HWLI025117A1"
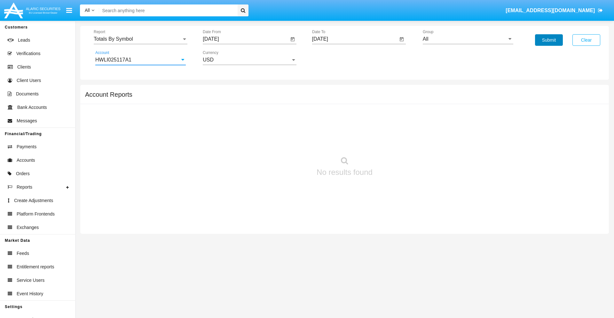
click at [549, 40] on button "Submit" at bounding box center [549, 40] width 28 height 12
click at [140, 39] on span "Report" at bounding box center [138, 39] width 88 height 6
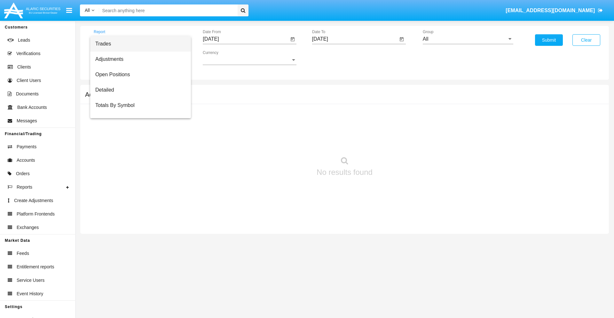
scroll to position [10, 0]
click at [138, 110] on span "Totals By Date" at bounding box center [140, 110] width 90 height 15
click at [246, 39] on input "[DATE]" at bounding box center [246, 39] width 86 height 6
click at [224, 58] on span "[DATE]" at bounding box center [218, 57] width 14 height 5
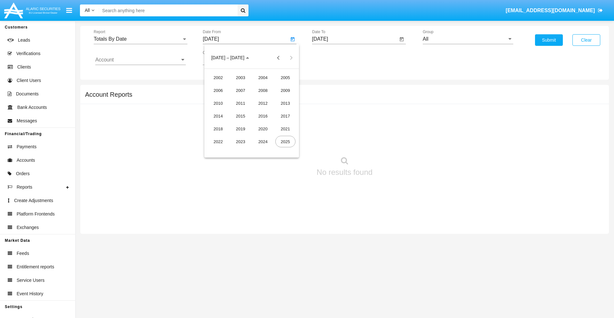
click at [240, 129] on div "2019" at bounding box center [241, 129] width 20 height 12
click at [218, 90] on div "JAN" at bounding box center [218, 90] width 20 height 12
click at [239, 98] on div "1" at bounding box center [239, 98] width 12 height 12
type input "[DATE]"
click at [355, 39] on input "[DATE]" at bounding box center [355, 39] width 86 height 6
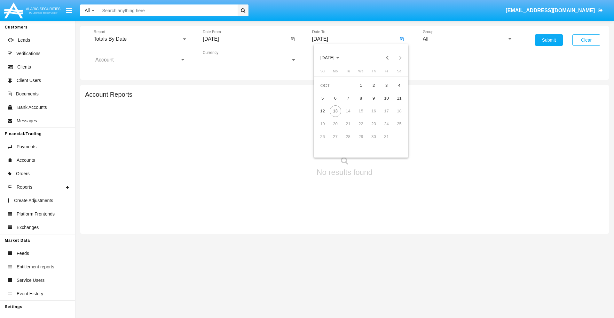
click at [333, 58] on span "[DATE]" at bounding box center [327, 57] width 14 height 5
click at [349, 129] on div "2019" at bounding box center [350, 129] width 20 height 12
click at [327, 90] on div "JAN" at bounding box center [327, 90] width 20 height 12
click at [348, 98] on div "1" at bounding box center [348, 98] width 12 height 12
type input "[DATE]"
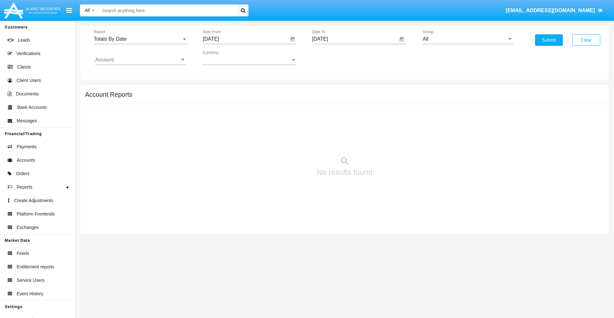
click at [140, 60] on input "Account" at bounding box center [140, 60] width 90 height 6
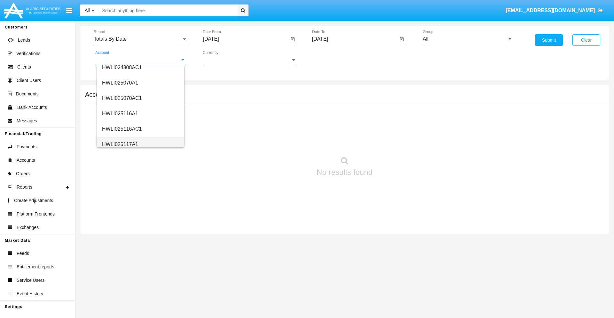
click at [120, 144] on span "HWLI025117A1" at bounding box center [120, 143] width 36 height 5
type input "HWLI025117A1"
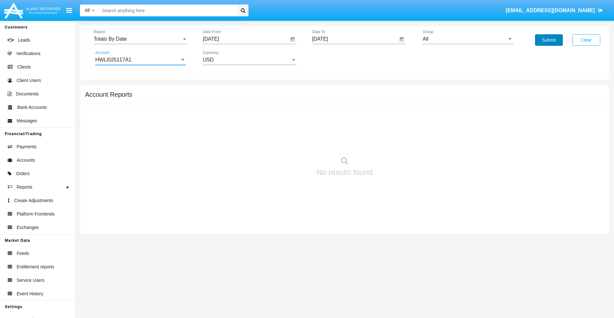
click at [549, 40] on button "Submit" at bounding box center [549, 40] width 28 height 12
click at [140, 39] on span "Report" at bounding box center [138, 39] width 88 height 6
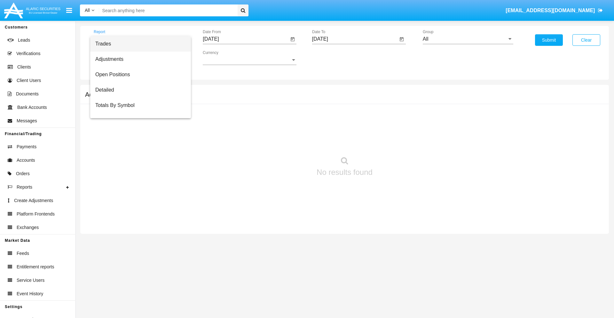
click at [138, 128] on span "Summary By Date" at bounding box center [140, 135] width 90 height 15
click at [246, 39] on input "[DATE]" at bounding box center [246, 39] width 86 height 6
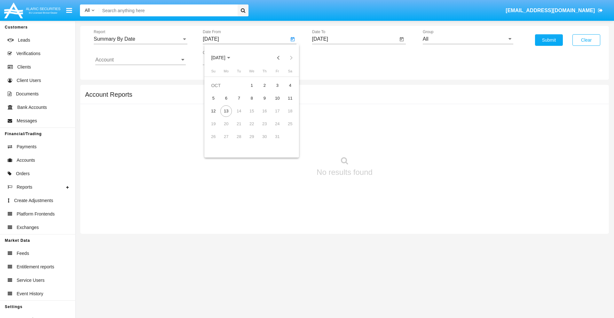
click at [224, 58] on span "[DATE]" at bounding box center [218, 57] width 14 height 5
click at [240, 129] on div "2019" at bounding box center [241, 129] width 20 height 12
click at [218, 90] on div "JAN" at bounding box center [218, 90] width 20 height 12
click at [239, 98] on div "1" at bounding box center [239, 98] width 12 height 12
type input "[DATE]"
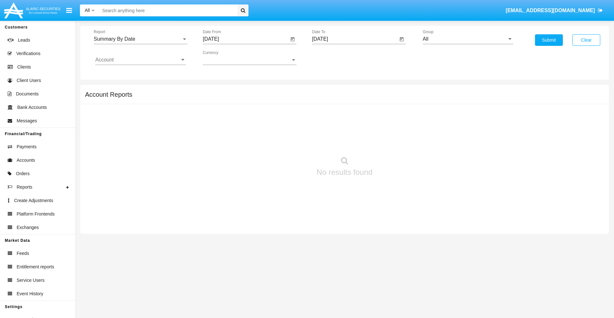
click at [355, 39] on input "[DATE]" at bounding box center [355, 39] width 86 height 6
click at [333, 58] on span "[DATE]" at bounding box center [327, 57] width 14 height 5
click at [349, 129] on div "2019" at bounding box center [350, 129] width 20 height 12
click at [327, 90] on div "JAN" at bounding box center [327, 90] width 20 height 12
click at [348, 98] on div "1" at bounding box center [348, 98] width 12 height 12
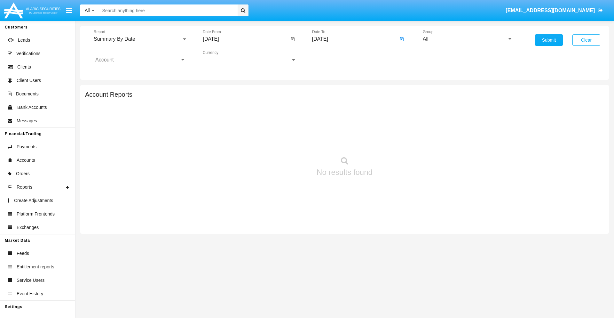
type input "[DATE]"
click at [140, 60] on input "Account" at bounding box center [140, 60] width 90 height 6
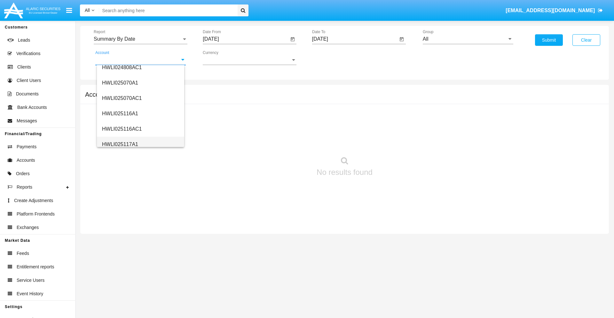
click at [120, 144] on span "HWLI025117A1" at bounding box center [120, 143] width 36 height 5
type input "HWLI025117A1"
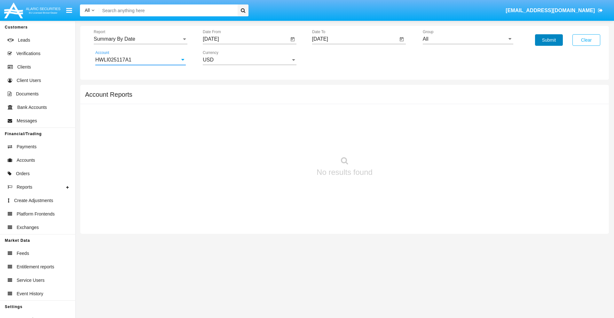
click at [549, 40] on button "Submit" at bounding box center [549, 40] width 28 height 12
click at [140, 39] on span "Report" at bounding box center [138, 39] width 88 height 6
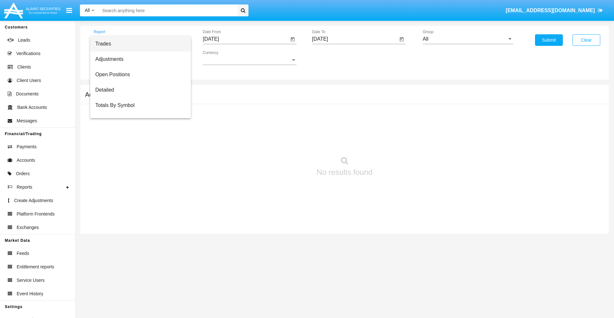
scroll to position [41, 0]
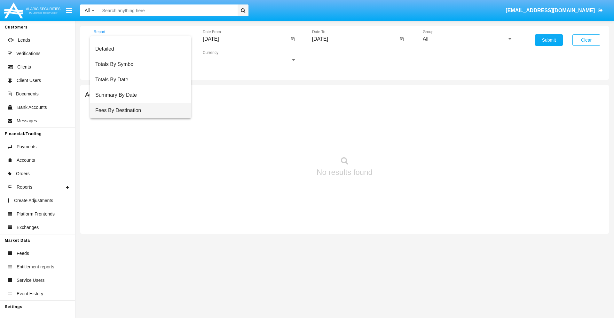
click at [138, 110] on span "Fees By Destination" at bounding box center [140, 110] width 90 height 15
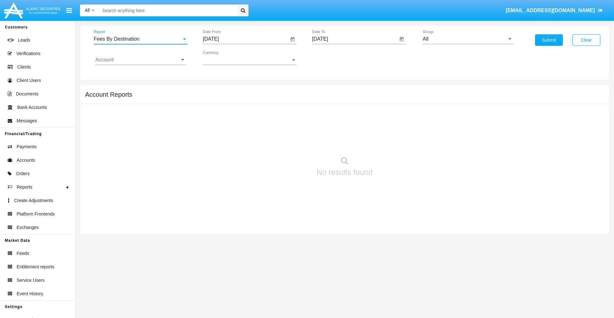
click at [246, 39] on input "[DATE]" at bounding box center [246, 39] width 86 height 6
click at [224, 58] on span "[DATE]" at bounding box center [218, 57] width 14 height 5
click at [240, 129] on div "2019" at bounding box center [241, 129] width 20 height 12
click at [218, 90] on div "JAN" at bounding box center [218, 90] width 20 height 12
click at [239, 98] on div "1" at bounding box center [239, 98] width 12 height 12
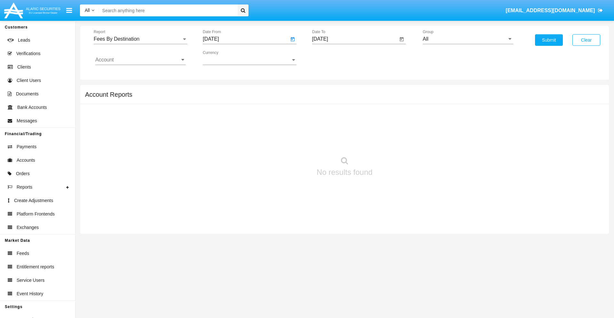
type input "[DATE]"
click at [355, 39] on input "[DATE]" at bounding box center [355, 39] width 86 height 6
click at [333, 58] on span "[DATE]" at bounding box center [327, 57] width 14 height 5
click at [349, 129] on div "2019" at bounding box center [350, 129] width 20 height 12
click at [327, 90] on div "JAN" at bounding box center [327, 90] width 20 height 12
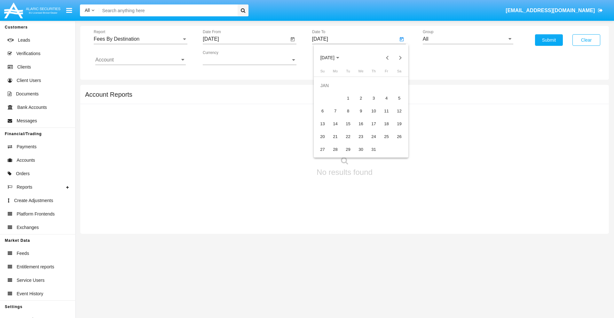
click at [348, 98] on div "1" at bounding box center [348, 98] width 12 height 12
type input "[DATE]"
click at [140, 60] on input "Account" at bounding box center [140, 60] width 90 height 6
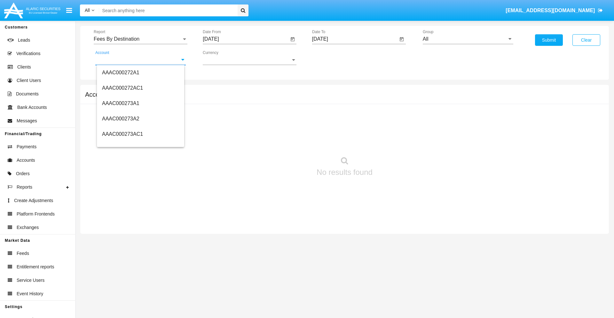
scroll to position [82669, 0]
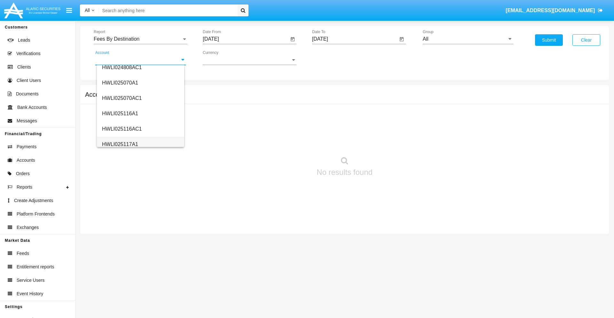
click at [120, 144] on span "HWLI025117A1" at bounding box center [120, 143] width 36 height 5
type input "HWLI025117A1"
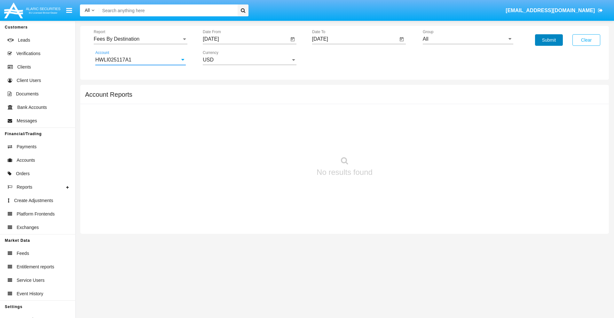
click at [549, 40] on button "Submit" at bounding box center [549, 40] width 28 height 12
click at [140, 39] on span "Report" at bounding box center [138, 39] width 88 height 6
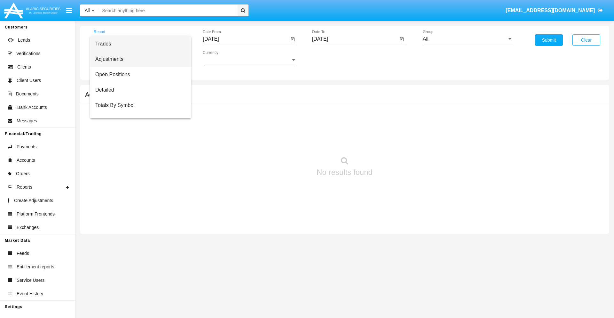
click at [138, 59] on span "Adjustments" at bounding box center [140, 58] width 90 height 15
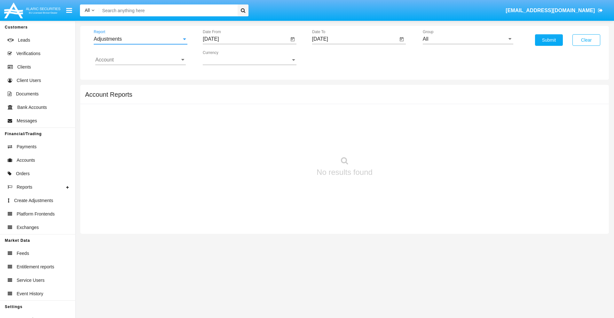
click at [246, 39] on input "[DATE]" at bounding box center [246, 39] width 86 height 6
click at [224, 58] on span "[DATE]" at bounding box center [218, 57] width 14 height 5
click at [285, 141] on div "2025" at bounding box center [285, 142] width 20 height 12
click at [218, 116] on div "SEP" at bounding box center [218, 116] width 20 height 12
click at [290, 111] on div "13" at bounding box center [290, 111] width 12 height 12
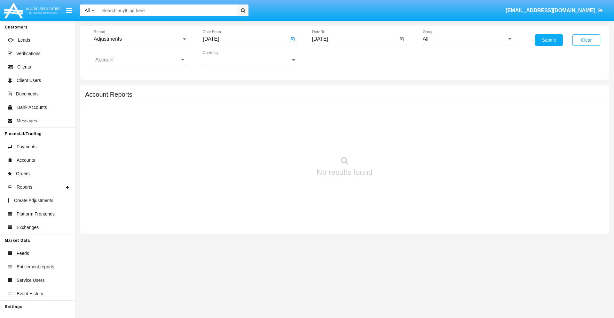
type input "[DATE]"
click at [355, 39] on input "[DATE]" at bounding box center [355, 39] width 86 height 6
click at [333, 58] on span "[DATE]" at bounding box center [327, 57] width 14 height 5
click at [394, 141] on div "2025" at bounding box center [394, 142] width 20 height 12
click at [349, 116] on div "OCT" at bounding box center [350, 116] width 20 height 12
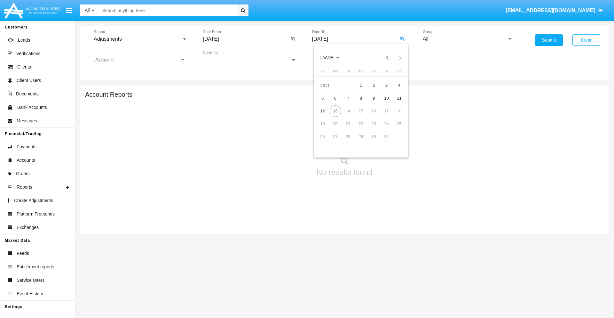
click at [335, 111] on div "13" at bounding box center [336, 111] width 12 height 12
type input "[DATE]"
click at [468, 39] on input "All" at bounding box center [468, 39] width 90 height 6
click at [446, 264] on span "Company AQA" at bounding box center [446, 266] width 34 height 5
type input "Company AQA"
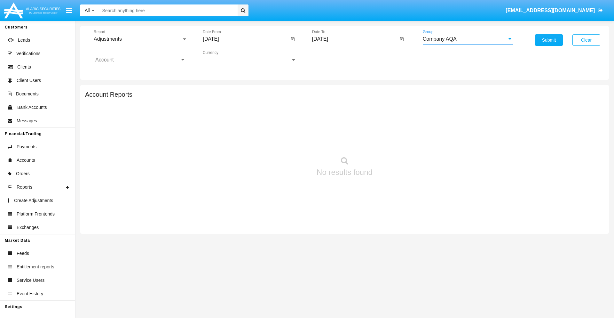
click at [140, 60] on input "Account" at bounding box center [140, 60] width 90 height 6
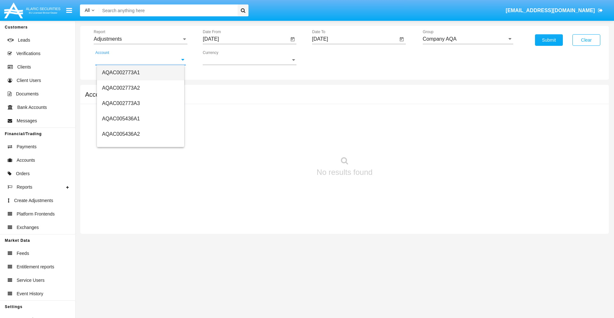
click at [121, 72] on span "AQAC002773A1" at bounding box center [121, 72] width 38 height 5
type input "AQAC002773A1"
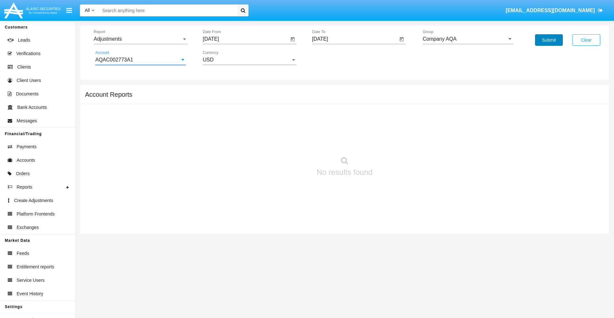
click at [549, 40] on button "Submit" at bounding box center [549, 40] width 28 height 12
click at [140, 39] on span "Report" at bounding box center [138, 39] width 88 height 6
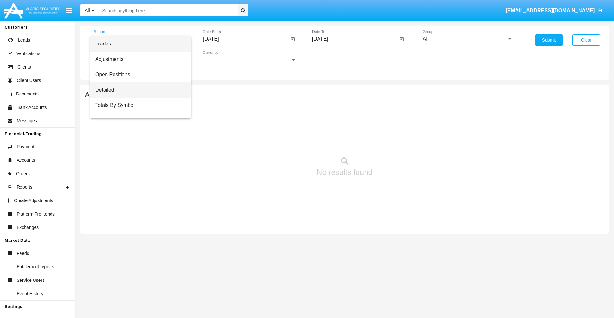
click at [138, 90] on span "Detailed" at bounding box center [140, 89] width 90 height 15
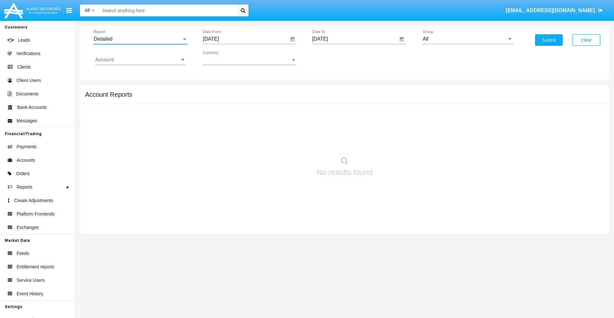
click at [246, 39] on input "[DATE]" at bounding box center [246, 39] width 86 height 6
click at [224, 58] on span "[DATE]" at bounding box center [218, 57] width 14 height 5
click at [285, 141] on div "2025" at bounding box center [285, 142] width 20 height 12
click at [240, 116] on div "OCT" at bounding box center [241, 116] width 20 height 12
click at [277, 85] on div "3" at bounding box center [277, 86] width 12 height 12
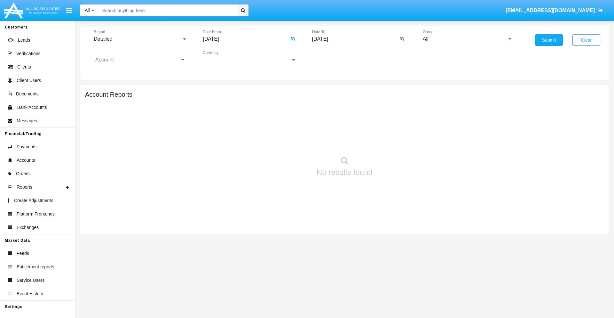
type input "[DATE]"
click at [355, 39] on input "[DATE]" at bounding box center [355, 39] width 86 height 6
click at [333, 58] on span "[DATE]" at bounding box center [327, 57] width 14 height 5
click at [394, 141] on div "2025" at bounding box center [394, 142] width 20 height 12
click at [349, 116] on div "OCT" at bounding box center [350, 116] width 20 height 12
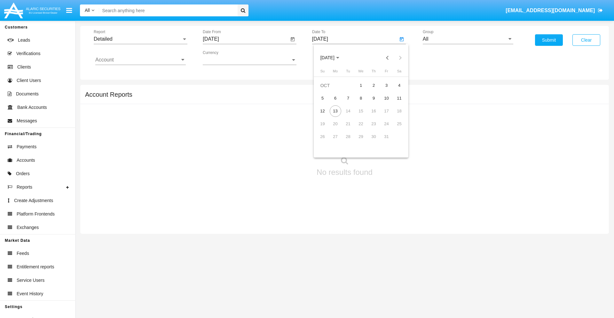
click at [335, 111] on div "13" at bounding box center [336, 111] width 12 height 12
type input "[DATE]"
click at [468, 39] on input "All" at bounding box center [468, 39] width 90 height 6
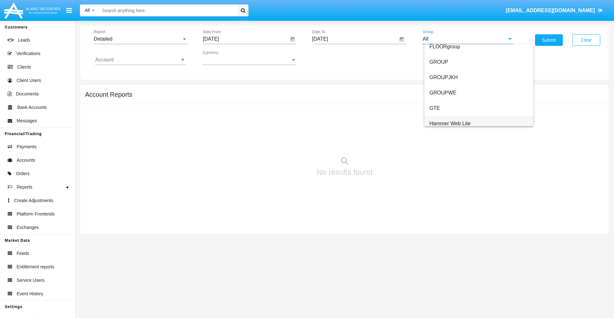
click at [450, 123] on span "Hammer Web Lite" at bounding box center [449, 123] width 41 height 5
type input "Hammer Web Lite"
click at [140, 60] on input "Account" at bounding box center [140, 60] width 90 height 6
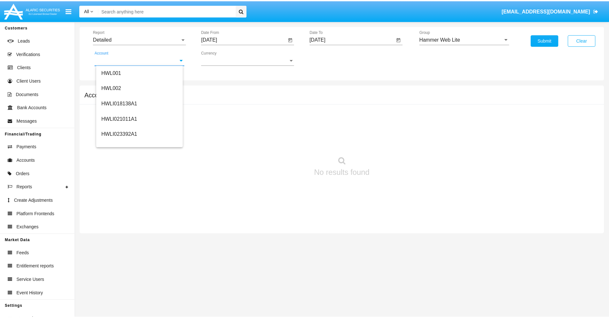
scroll to position [97, 0]
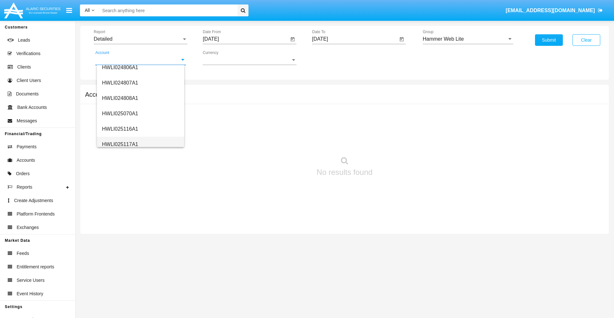
click at [120, 144] on span "HWLI025117A1" at bounding box center [120, 143] width 36 height 5
type input "HWLI025117A1"
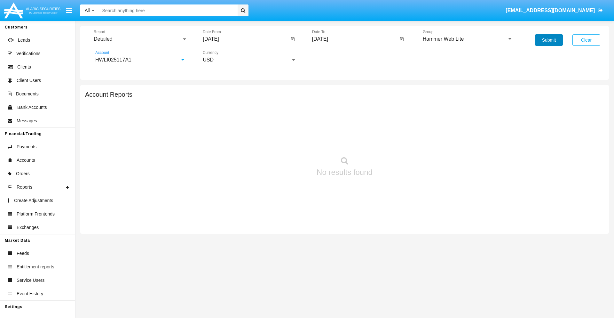
click at [549, 40] on button "Submit" at bounding box center [549, 40] width 28 height 12
click at [140, 39] on span "Report" at bounding box center [138, 39] width 88 height 6
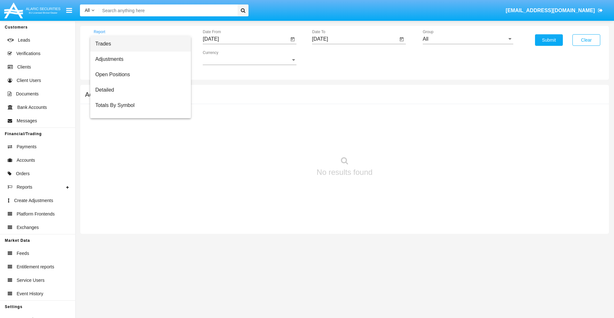
scroll to position [41, 0]
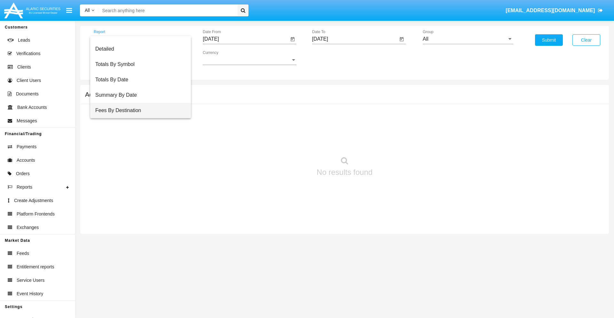
click at [138, 110] on span "Fees By Destination" at bounding box center [140, 110] width 90 height 15
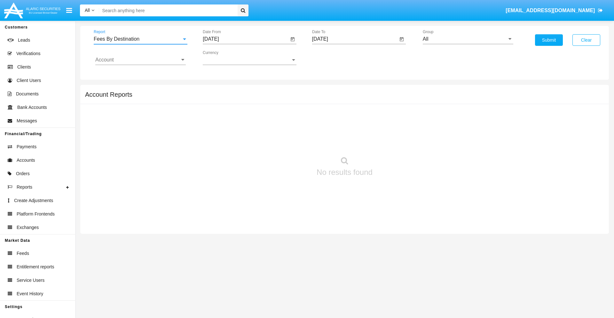
click at [246, 39] on input "[DATE]" at bounding box center [246, 39] width 86 height 6
click at [224, 58] on span "[DATE]" at bounding box center [218, 57] width 14 height 5
click at [285, 141] on div "2025" at bounding box center [285, 142] width 20 height 12
click at [263, 103] on div "[DATE]" at bounding box center [263, 103] width 20 height 12
click at [213, 123] on div "13" at bounding box center [214, 124] width 12 height 12
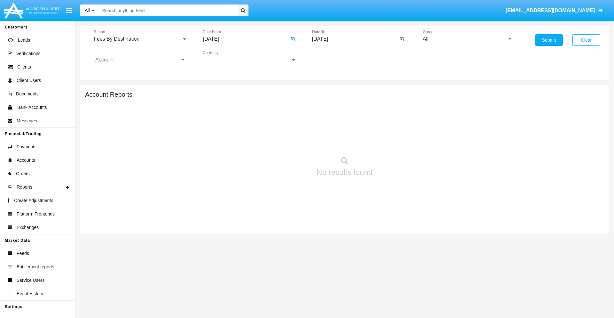
type input "07/13/25"
click at [355, 39] on input "[DATE]" at bounding box center [355, 39] width 86 height 6
click at [333, 58] on span "[DATE]" at bounding box center [327, 57] width 14 height 5
click at [394, 141] on div "2025" at bounding box center [394, 142] width 20 height 12
click at [349, 116] on div "OCT" at bounding box center [350, 116] width 20 height 12
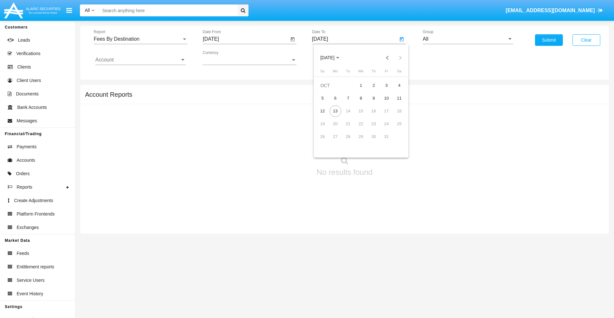
click at [335, 111] on div "13" at bounding box center [336, 111] width 12 height 12
type input "[DATE]"
click at [468, 39] on input "All" at bounding box center [468, 39] width 90 height 6
type input "Hammer Web Lite"
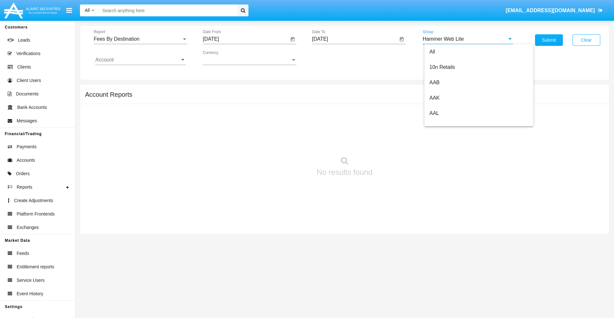
scroll to position [0, 0]
click at [140, 60] on input "Account" at bounding box center [140, 60] width 90 height 6
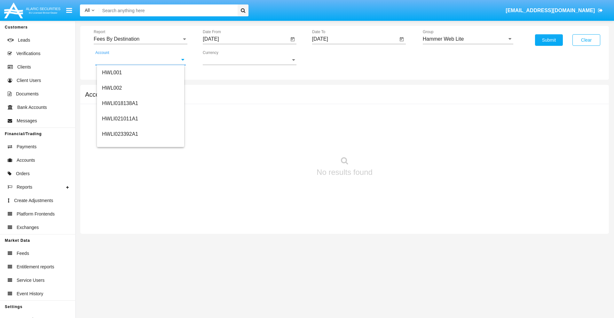
click at [120, 239] on span "HWLI025117A1" at bounding box center [120, 241] width 36 height 5
type input "HWLI025117A1"
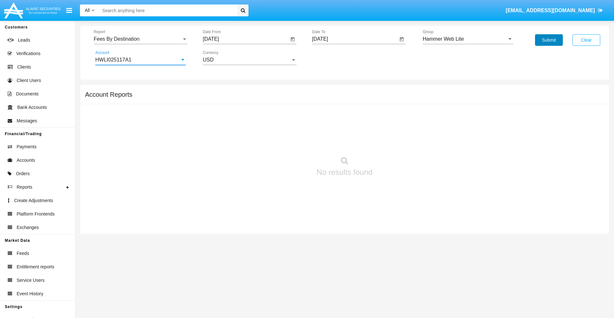
click at [549, 40] on button "Submit" at bounding box center [549, 40] width 28 height 12
click at [140, 39] on span "Report" at bounding box center [138, 39] width 88 height 6
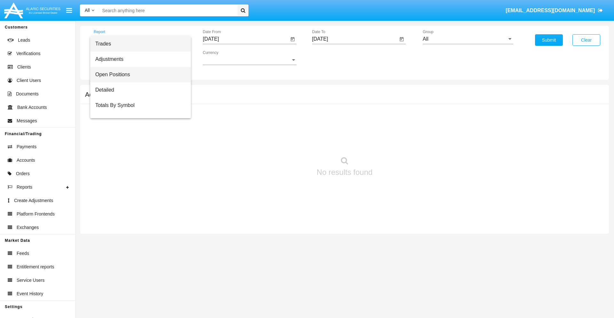
click at [138, 75] on span "Open Positions" at bounding box center [140, 74] width 90 height 15
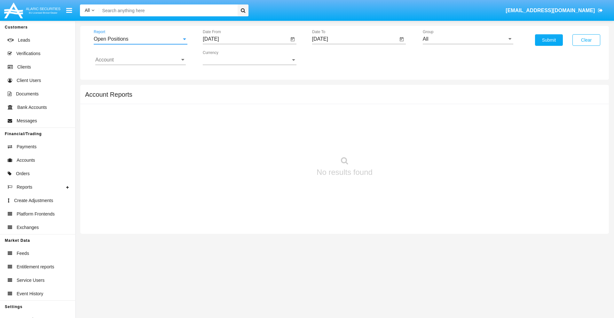
click at [246, 39] on input "[DATE]" at bounding box center [246, 39] width 86 height 6
click at [224, 58] on span "[DATE]" at bounding box center [218, 57] width 14 height 5
click at [285, 141] on div "2025" at bounding box center [285, 142] width 20 height 12
click at [218, 116] on div "SEP" at bounding box center [218, 116] width 20 height 12
click at [290, 111] on div "13" at bounding box center [290, 111] width 12 height 12
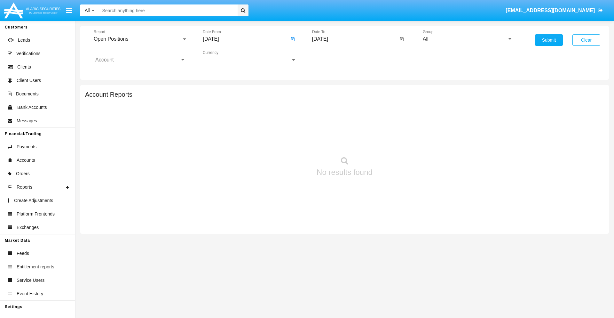
type input "[DATE]"
click at [355, 39] on input "[DATE]" at bounding box center [355, 39] width 86 height 6
click at [333, 58] on span "[DATE]" at bounding box center [327, 57] width 14 height 5
click at [394, 141] on div "2025" at bounding box center [394, 142] width 20 height 12
click at [349, 116] on div "OCT" at bounding box center [350, 116] width 20 height 12
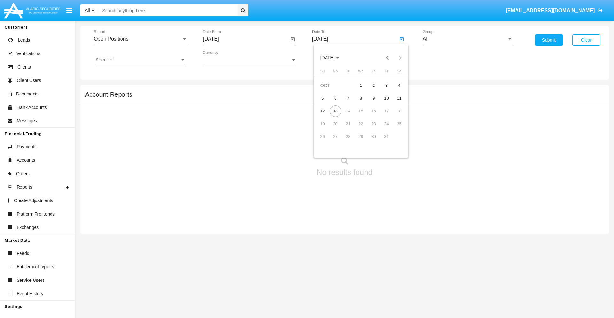
click at [335, 111] on div "13" at bounding box center [336, 111] width 12 height 12
type input "[DATE]"
click at [468, 39] on input "All" at bounding box center [468, 39] width 90 height 6
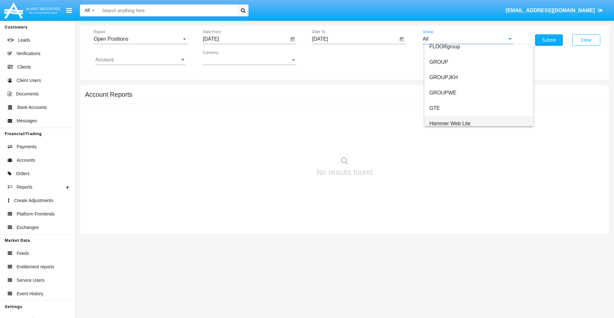
click at [450, 123] on span "Hammer Web Lite" at bounding box center [449, 123] width 41 height 5
type input "Hammer Web Lite"
click at [140, 60] on input "Account" at bounding box center [140, 60] width 90 height 6
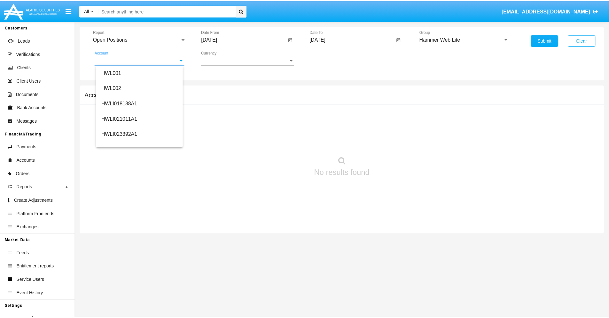
scroll to position [97, 0]
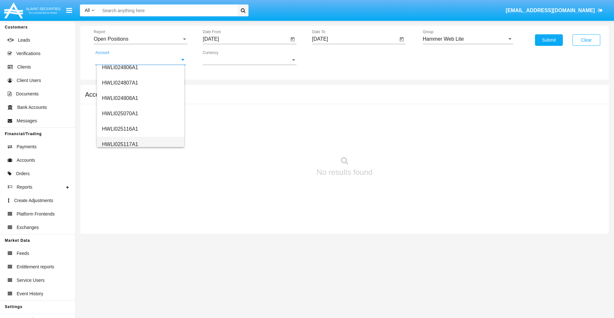
click at [120, 144] on span "HWLI025117A1" at bounding box center [120, 143] width 36 height 5
type input "HWLI025117A1"
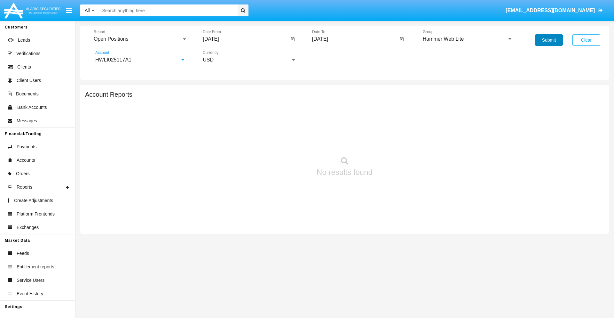
click at [549, 40] on button "Submit" at bounding box center [549, 40] width 28 height 12
click at [140, 39] on span "Report" at bounding box center [138, 39] width 88 height 6
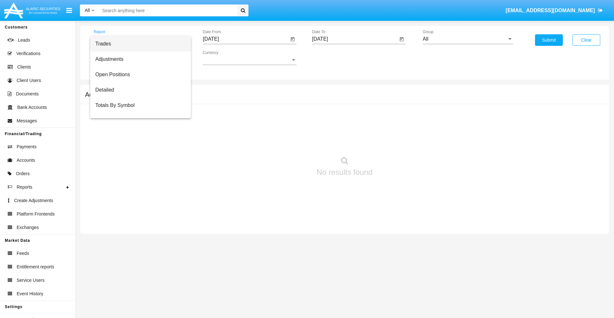
scroll to position [26, 0]
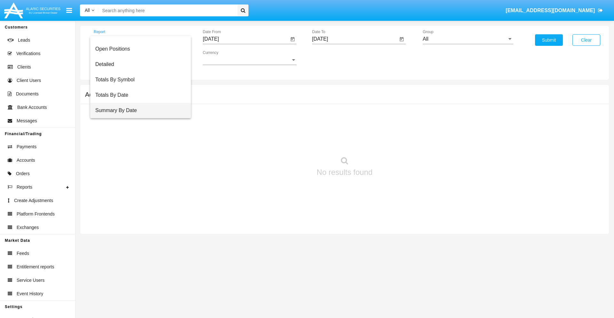
click at [138, 110] on span "Summary By Date" at bounding box center [140, 110] width 90 height 15
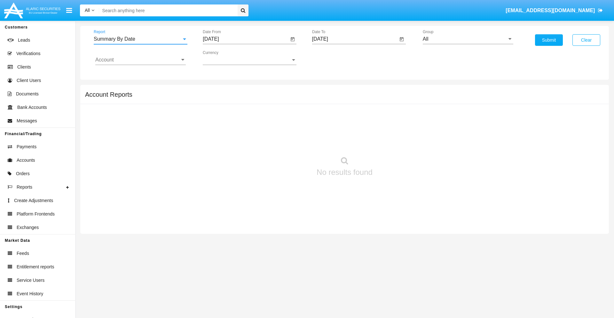
click at [246, 39] on input "[DATE]" at bounding box center [246, 39] width 86 height 6
click at [224, 58] on span "[DATE]" at bounding box center [218, 57] width 14 height 5
click at [285, 141] on div "2025" at bounding box center [285, 142] width 20 height 12
click at [218, 116] on div "SEP" at bounding box center [218, 116] width 20 height 12
click at [213, 149] on div "28" at bounding box center [214, 150] width 12 height 12
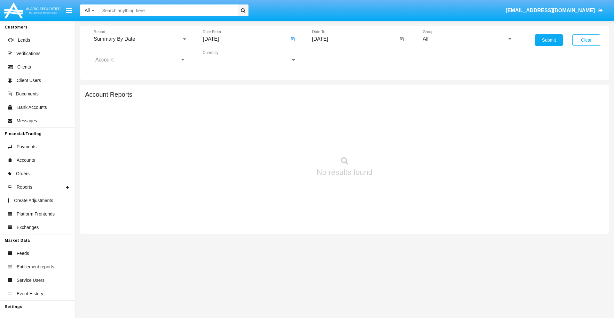
type input "[DATE]"
click at [355, 39] on input "[DATE]" at bounding box center [355, 39] width 86 height 6
click at [333, 58] on span "[DATE]" at bounding box center [327, 57] width 14 height 5
click at [394, 141] on div "2025" at bounding box center [394, 142] width 20 height 12
click at [349, 116] on div "OCT" at bounding box center [350, 116] width 20 height 12
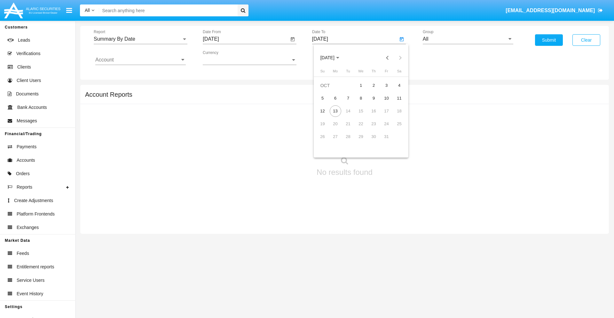
click at [335, 111] on div "13" at bounding box center [336, 111] width 12 height 12
type input "[DATE]"
click at [468, 39] on input "All" at bounding box center [468, 39] width 90 height 6
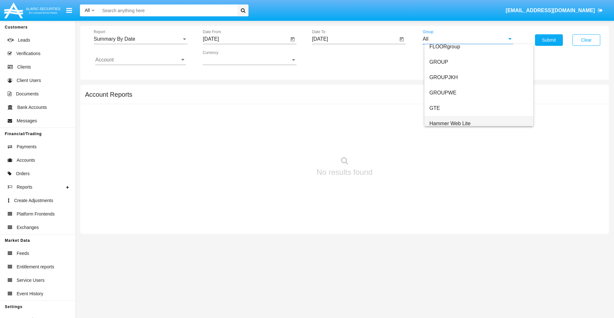
click at [450, 123] on span "Hammer Web Lite" at bounding box center [449, 123] width 41 height 5
type input "Hammer Web Lite"
click at [140, 60] on input "Account" at bounding box center [140, 60] width 90 height 6
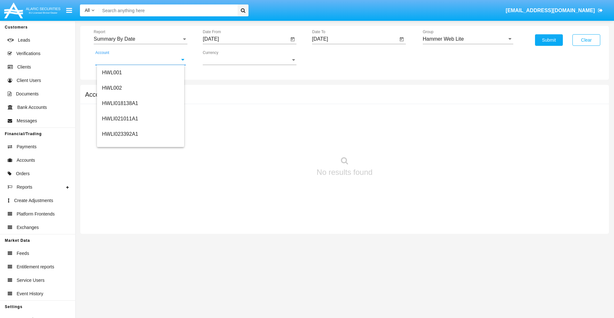
scroll to position [97, 0]
click at [120, 144] on span "HWLI025117A1" at bounding box center [120, 143] width 36 height 5
type input "HWLI025117A1"
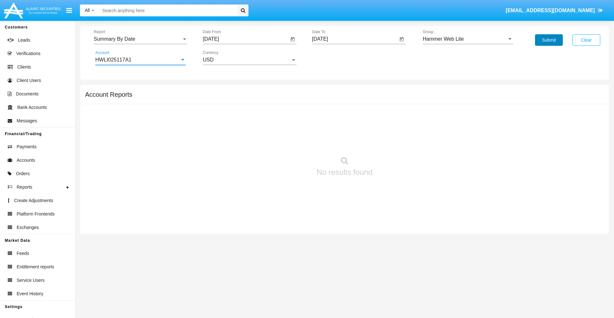
click at [549, 40] on button "Submit" at bounding box center [549, 40] width 28 height 12
click at [140, 39] on span "Report" at bounding box center [138, 39] width 88 height 6
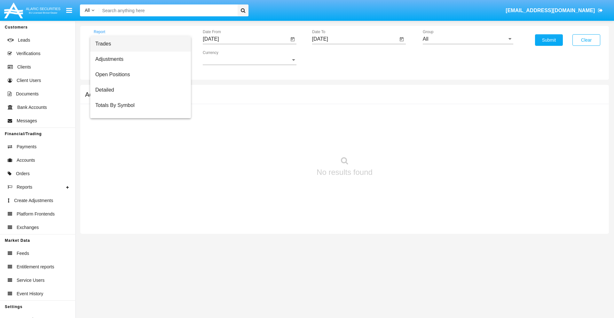
scroll to position [10, 0]
click at [138, 110] on span "Totals By Date" at bounding box center [140, 110] width 90 height 15
click at [246, 39] on input "[DATE]" at bounding box center [246, 39] width 86 height 6
click at [224, 58] on span "[DATE]" at bounding box center [218, 57] width 14 height 5
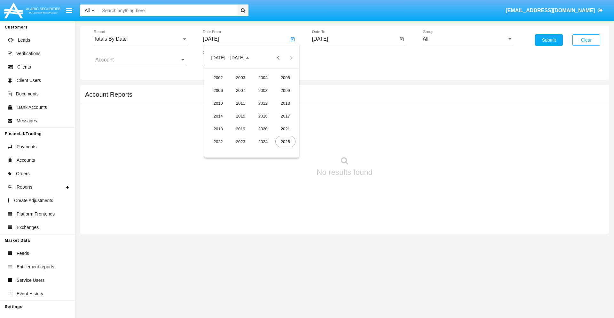
click at [285, 141] on div "2025" at bounding box center [285, 142] width 20 height 12
click at [218, 116] on div "SEP" at bounding box center [218, 116] width 20 height 12
click at [213, 149] on div "28" at bounding box center [214, 150] width 12 height 12
type input "09/28/25"
click at [355, 39] on input "[DATE]" at bounding box center [355, 39] width 86 height 6
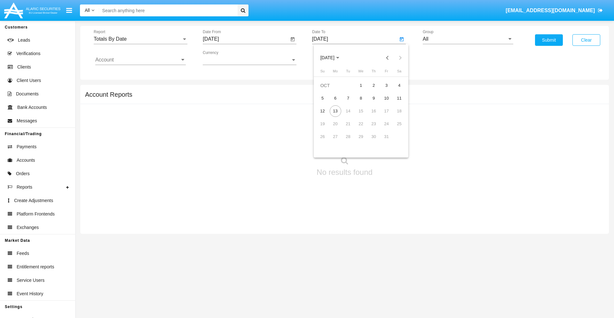
click at [333, 58] on span "[DATE]" at bounding box center [327, 57] width 14 height 5
click at [394, 141] on div "2025" at bounding box center [394, 142] width 20 height 12
click at [349, 116] on div "OCT" at bounding box center [350, 116] width 20 height 12
click at [335, 111] on div "13" at bounding box center [336, 111] width 12 height 12
type input "[DATE]"
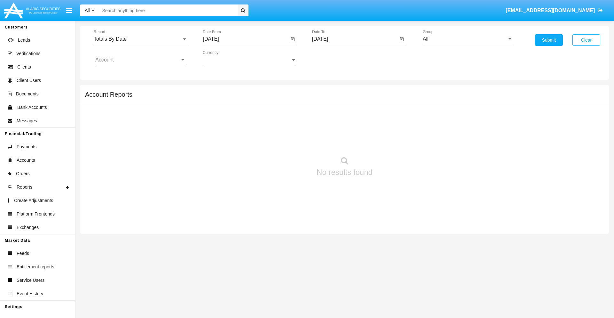
click at [468, 39] on input "All" at bounding box center [468, 39] width 90 height 6
type input "Hammer Web Lite"
click at [140, 60] on input "Account" at bounding box center [140, 60] width 90 height 6
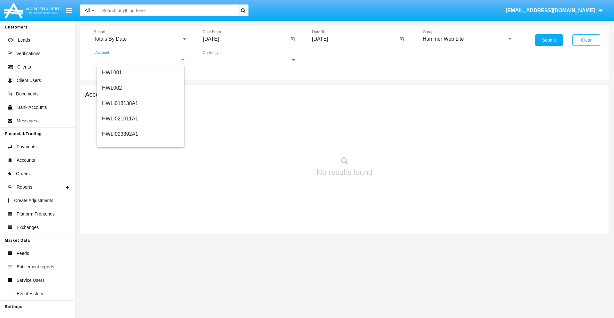
click at [120, 239] on span "HWLI025117A1" at bounding box center [120, 241] width 36 height 5
type input "HWLI025117A1"
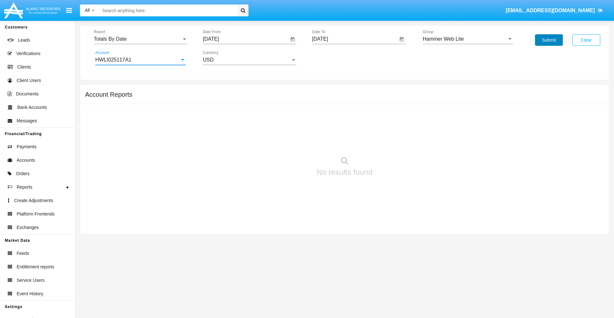
click at [549, 40] on button "Submit" at bounding box center [549, 40] width 28 height 12
click at [140, 39] on span "Report" at bounding box center [138, 39] width 88 height 6
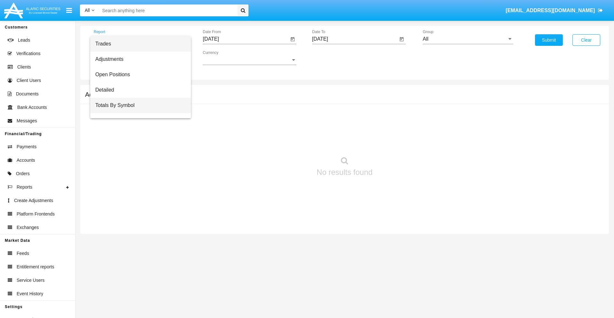
click at [138, 105] on span "Totals By Symbol" at bounding box center [140, 105] width 90 height 15
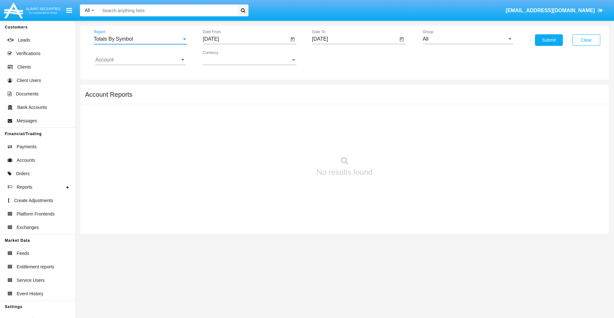
click at [246, 39] on input "[DATE]" at bounding box center [246, 39] width 86 height 6
click at [224, 58] on span "[DATE]" at bounding box center [218, 57] width 14 height 5
click at [285, 141] on div "2025" at bounding box center [285, 142] width 20 height 12
click at [218, 116] on div "SEP" at bounding box center [218, 116] width 20 height 12
click at [290, 111] on div "13" at bounding box center [290, 111] width 12 height 12
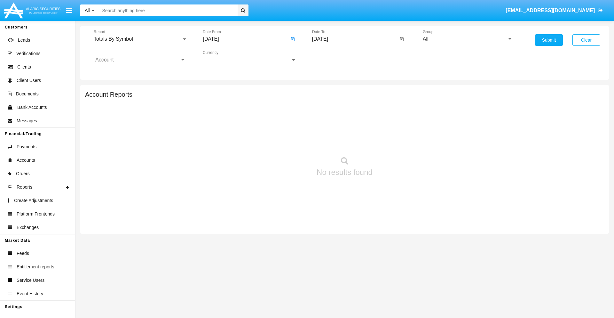
type input "09/13/25"
click at [355, 39] on input "[DATE]" at bounding box center [355, 39] width 86 height 6
click at [333, 58] on span "[DATE]" at bounding box center [327, 57] width 14 height 5
click at [394, 141] on div "2025" at bounding box center [394, 142] width 20 height 12
click at [349, 116] on div "OCT" at bounding box center [350, 116] width 20 height 12
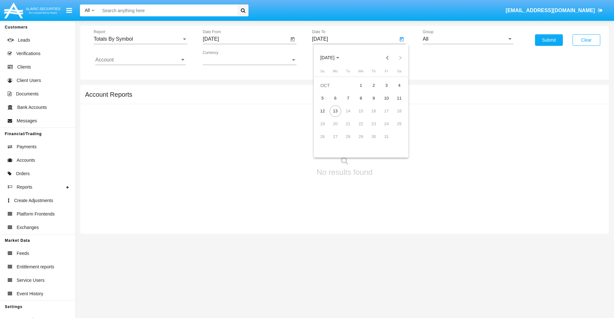
click at [335, 111] on div "13" at bounding box center [336, 111] width 12 height 12
type input "[DATE]"
click at [468, 39] on input "All" at bounding box center [468, 39] width 90 height 6
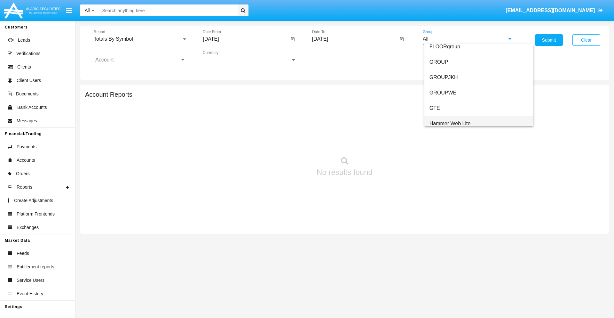
click at [450, 123] on span "Hammer Web Lite" at bounding box center [449, 123] width 41 height 5
type input "Hammer Web Lite"
click at [140, 60] on input "Account" at bounding box center [140, 60] width 90 height 6
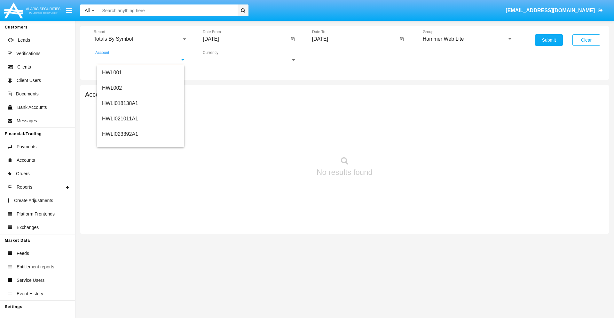
click at [120, 239] on span "HWLI025117A1" at bounding box center [120, 241] width 36 height 5
type input "HWLI025117A1"
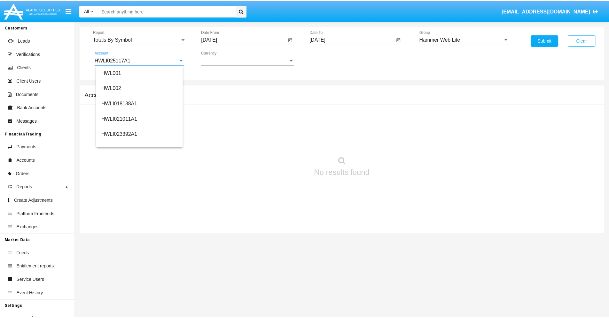
scroll to position [0, 0]
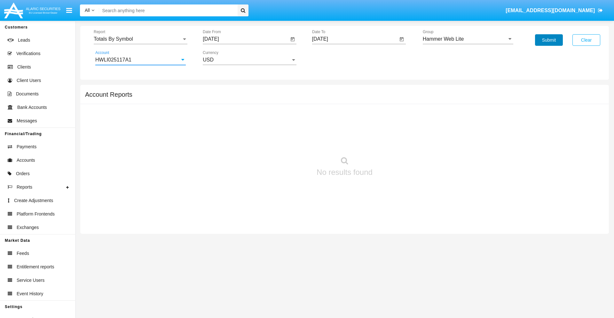
click at [549, 40] on button "Submit" at bounding box center [549, 40] width 28 height 12
click at [140, 39] on span "Report" at bounding box center [138, 39] width 88 height 6
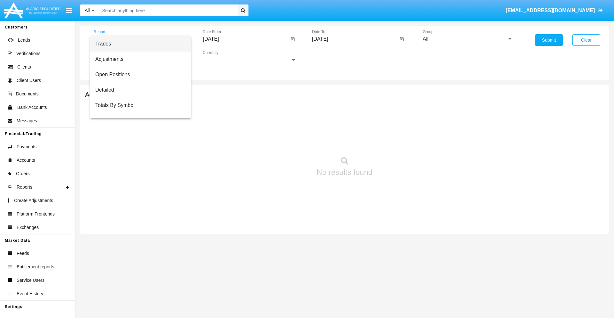
click at [138, 44] on span "Trades" at bounding box center [140, 43] width 90 height 15
click at [246, 39] on input "[DATE]" at bounding box center [246, 39] width 86 height 6
click at [224, 58] on span "[DATE]" at bounding box center [218, 57] width 14 height 5
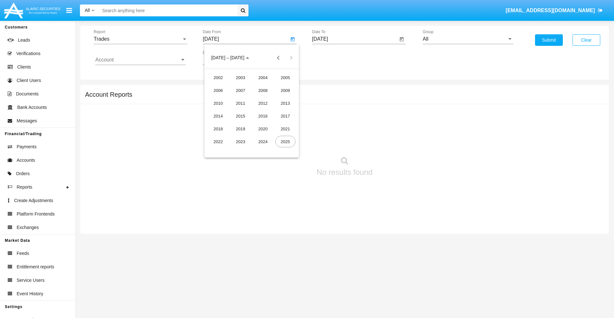
click at [285, 141] on div "2025" at bounding box center [285, 142] width 20 height 12
click at [263, 103] on div "[DATE]" at bounding box center [263, 103] width 20 height 12
click at [213, 123] on div "13" at bounding box center [214, 124] width 12 height 12
type input "07/13/25"
click at [355, 39] on input "[DATE]" at bounding box center [355, 39] width 86 height 6
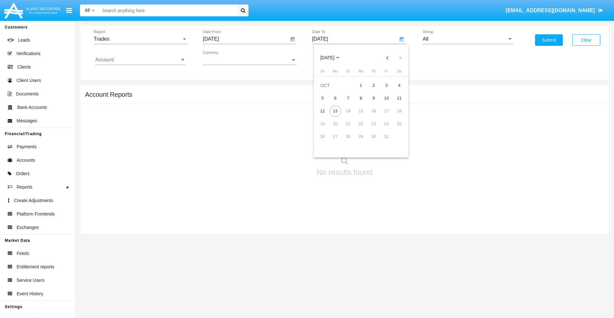
click at [333, 58] on span "OCT 2025" at bounding box center [327, 57] width 14 height 5
click at [394, 141] on div "2025" at bounding box center [394, 142] width 20 height 12
click at [349, 116] on div "OCT" at bounding box center [350, 116] width 20 height 12
click at [335, 111] on div "13" at bounding box center [336, 111] width 12 height 12
type input "10/13/25"
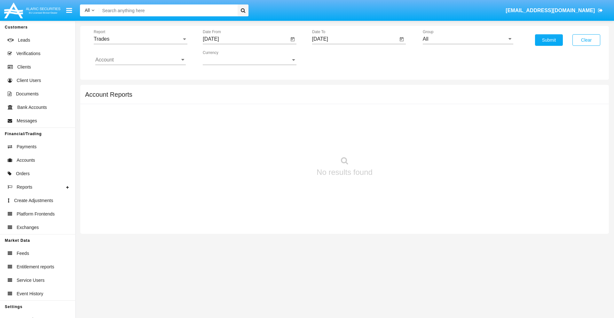
click at [468, 39] on input "All" at bounding box center [468, 39] width 90 height 6
type input "Hammer Web Lite"
click at [140, 60] on input "Account" at bounding box center [140, 60] width 90 height 6
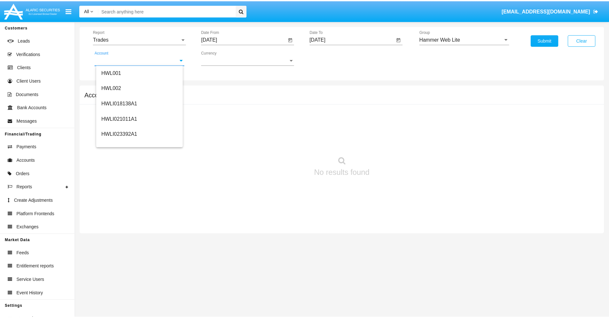
scroll to position [97, 0]
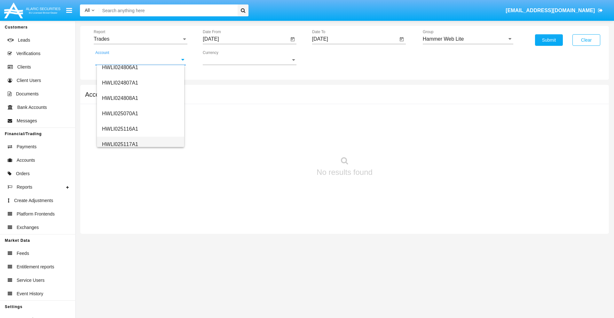
click at [120, 144] on span "HWLI025117A1" at bounding box center [120, 143] width 36 height 5
type input "HWLI025117A1"
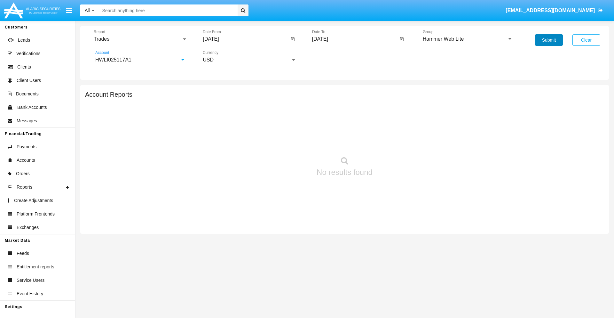
click at [549, 40] on button "Submit" at bounding box center [549, 40] width 28 height 12
click at [140, 39] on span "Report" at bounding box center [138, 39] width 88 height 6
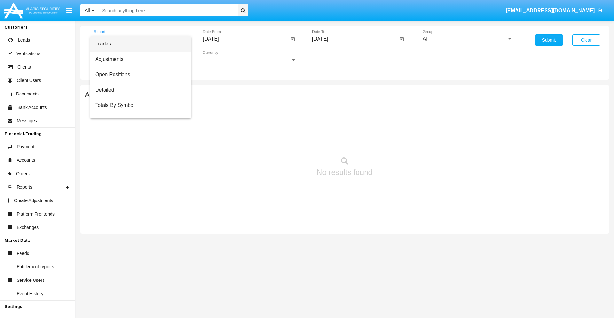
click at [138, 44] on span "Trades" at bounding box center [140, 43] width 90 height 15
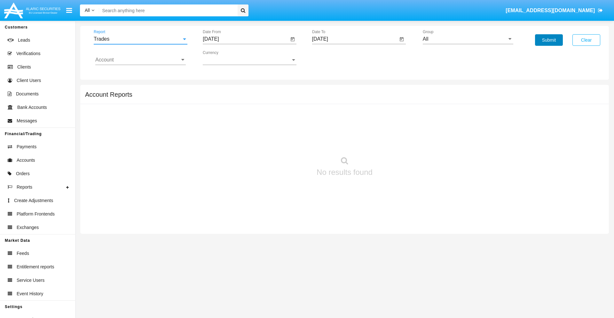
click at [549, 40] on button "Submit" at bounding box center [549, 40] width 28 height 12
click at [140, 39] on span "Report" at bounding box center [138, 39] width 88 height 6
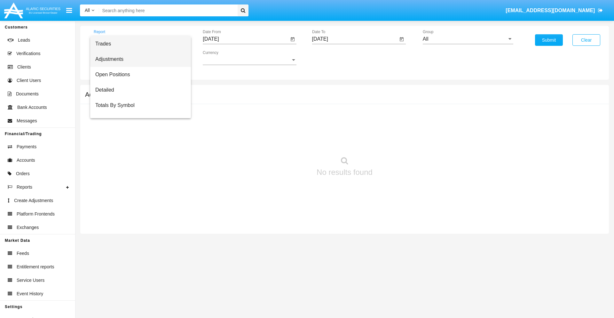
click at [138, 59] on span "Adjustments" at bounding box center [140, 58] width 90 height 15
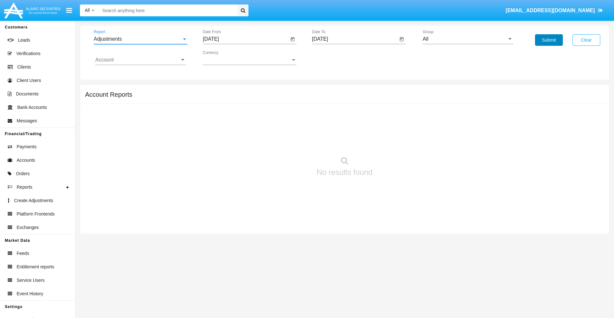
click at [549, 40] on button "Submit" at bounding box center [549, 40] width 28 height 12
click at [140, 39] on span "Report" at bounding box center [138, 39] width 88 height 6
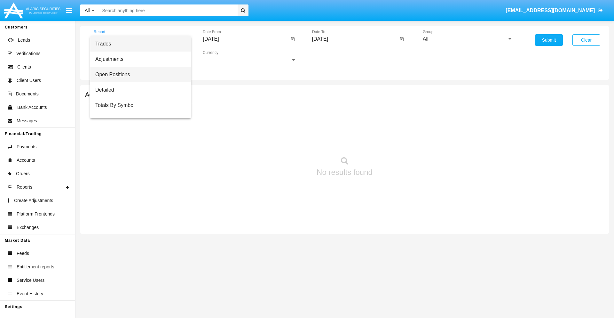
click at [138, 75] on span "Open Positions" at bounding box center [140, 74] width 90 height 15
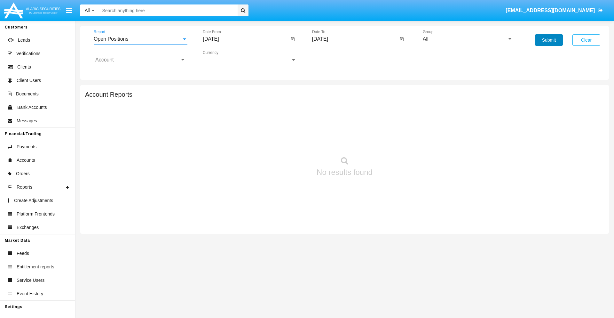
click at [549, 40] on button "Submit" at bounding box center [549, 40] width 28 height 12
click at [140, 39] on span "Report" at bounding box center [138, 39] width 88 height 6
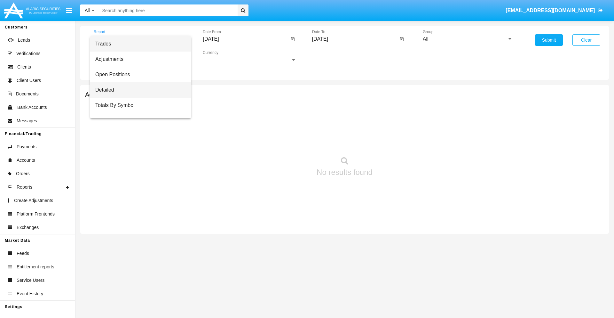
click at [138, 90] on span "Detailed" at bounding box center [140, 89] width 90 height 15
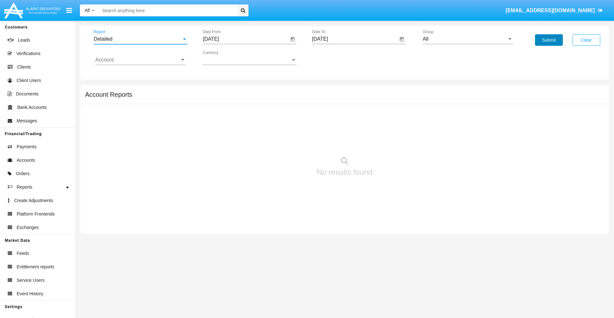
click at [549, 40] on button "Submit" at bounding box center [549, 40] width 28 height 12
click at [140, 39] on span "Report" at bounding box center [138, 39] width 88 height 6
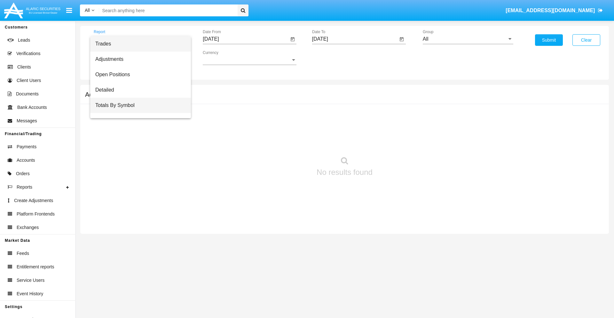
click at [138, 105] on span "Totals By Symbol" at bounding box center [140, 105] width 90 height 15
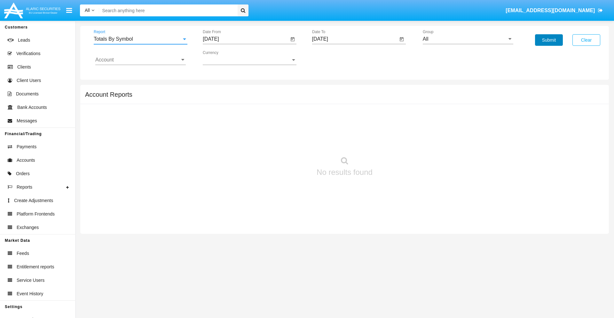
click at [549, 40] on button "Submit" at bounding box center [549, 40] width 28 height 12
click at [140, 39] on span "Report" at bounding box center [138, 39] width 88 height 6
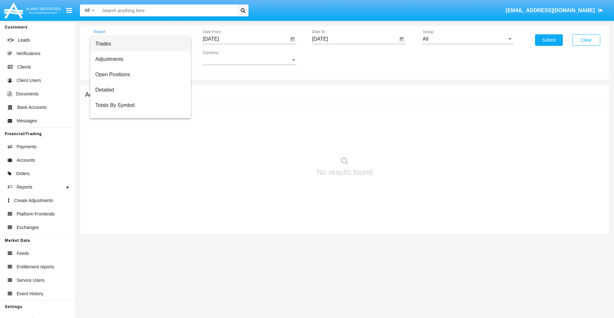
scroll to position [10, 0]
click at [138, 110] on span "Totals By Date" at bounding box center [140, 110] width 90 height 15
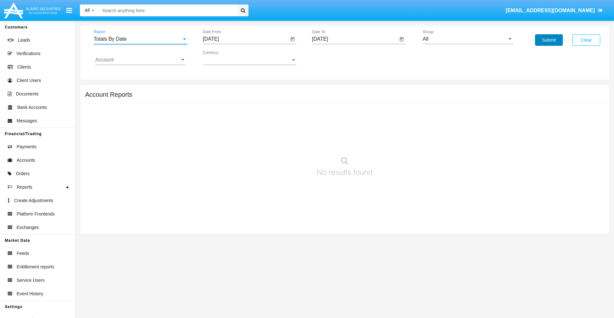
click at [549, 40] on button "Submit" at bounding box center [549, 40] width 28 height 12
click at [140, 39] on span "Report" at bounding box center [138, 39] width 88 height 6
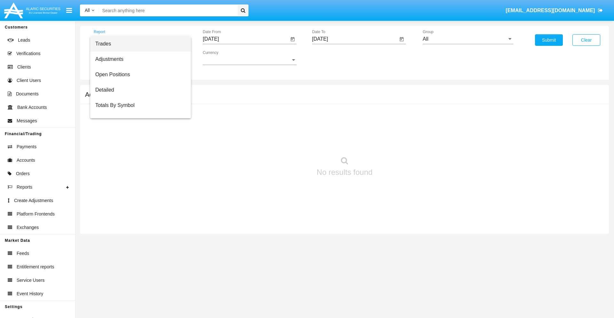
click at [138, 128] on span "Summary By Date" at bounding box center [140, 135] width 90 height 15
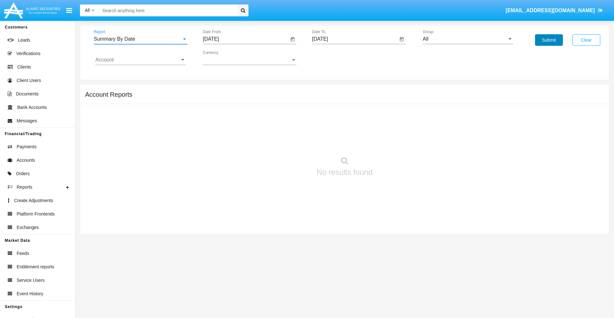
click at [549, 40] on button "Submit" at bounding box center [549, 40] width 28 height 12
